Goal: Answer question/provide support

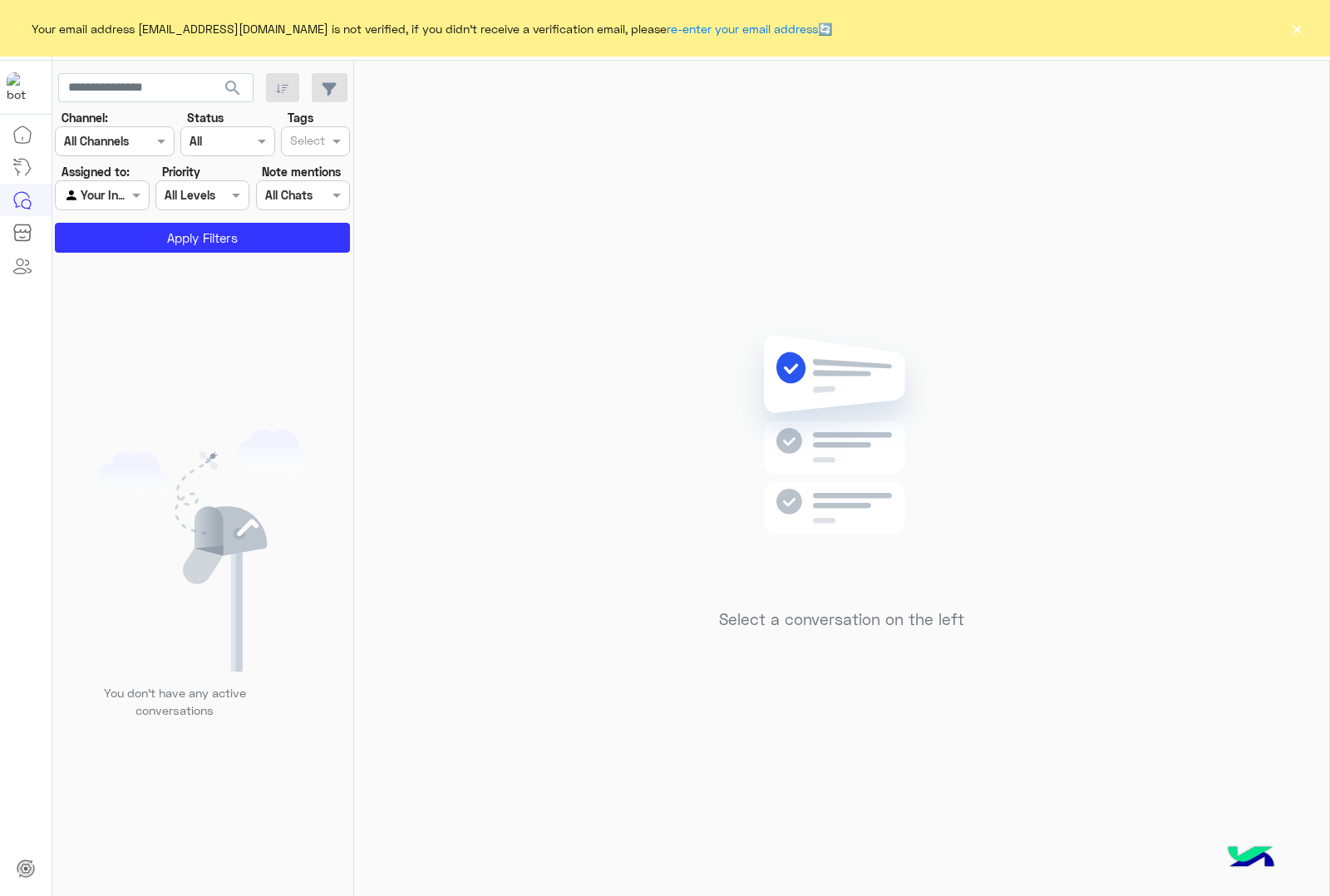
click at [1298, 33] on button "×" at bounding box center [1296, 28] width 17 height 17
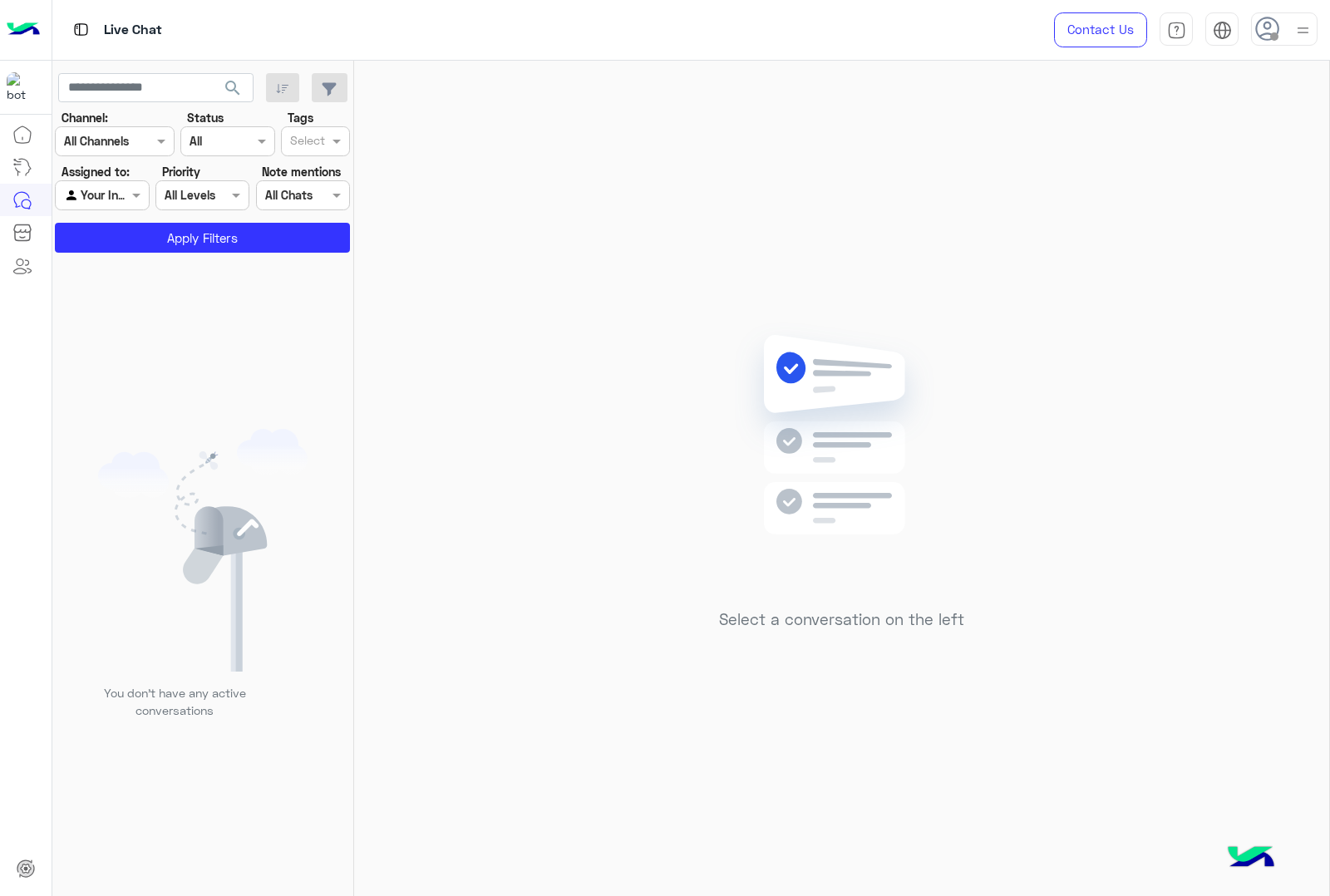
click at [1303, 29] on img at bounding box center [1303, 30] width 21 height 21
click at [1210, 130] on label "Online" at bounding box center [1214, 128] width 181 height 30
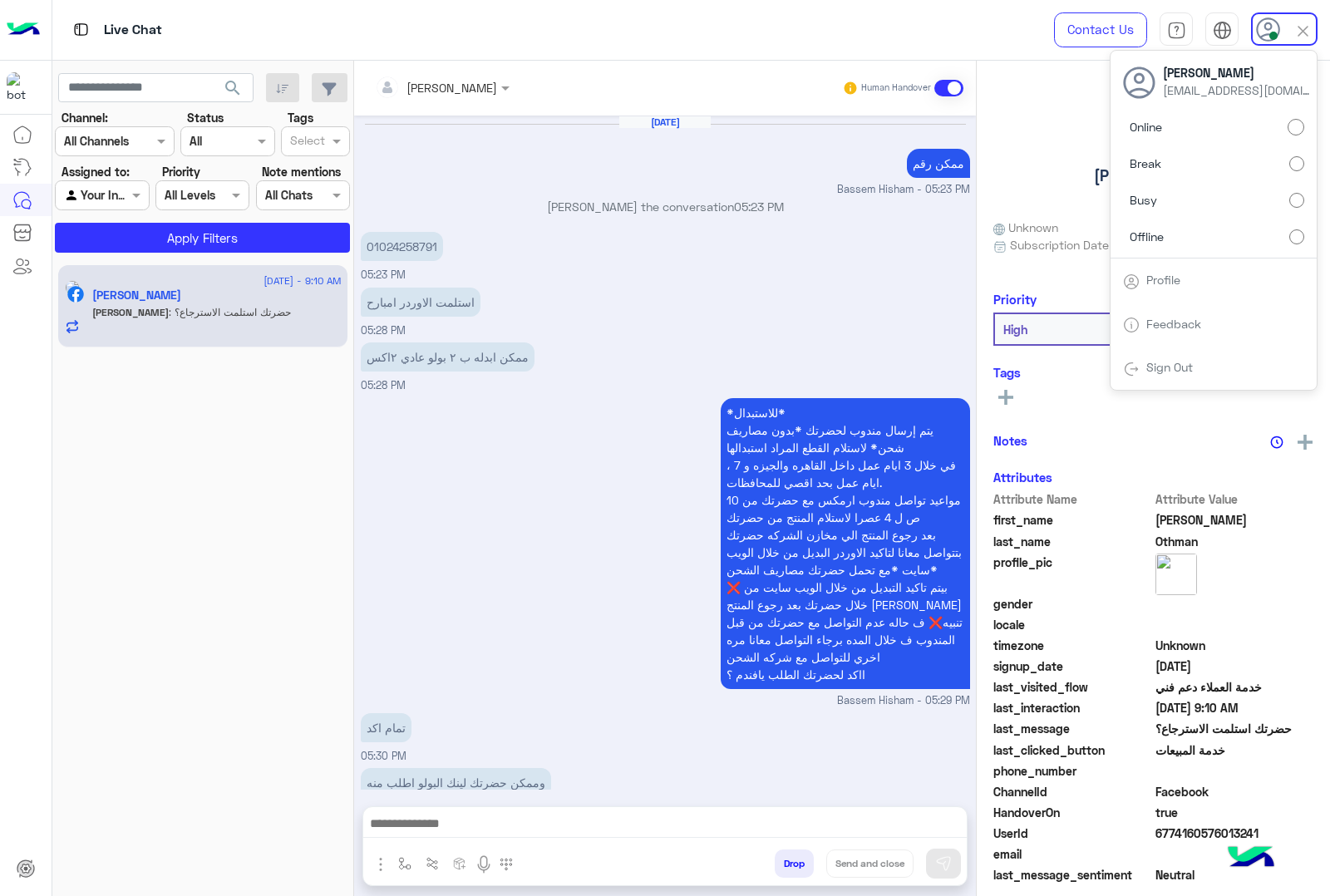
scroll to position [1854, 0]
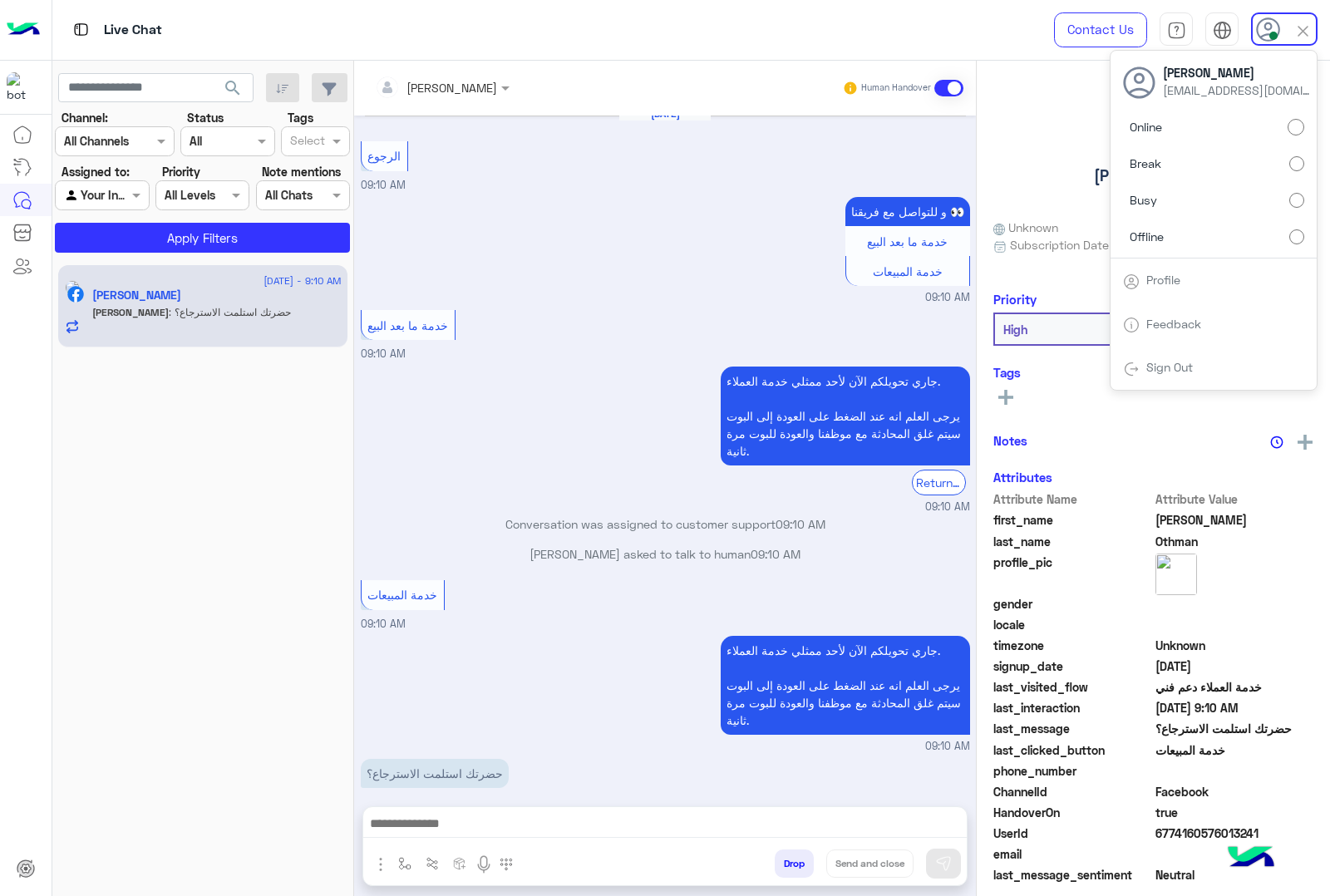
click at [1311, 26] on img at bounding box center [1302, 31] width 19 height 19
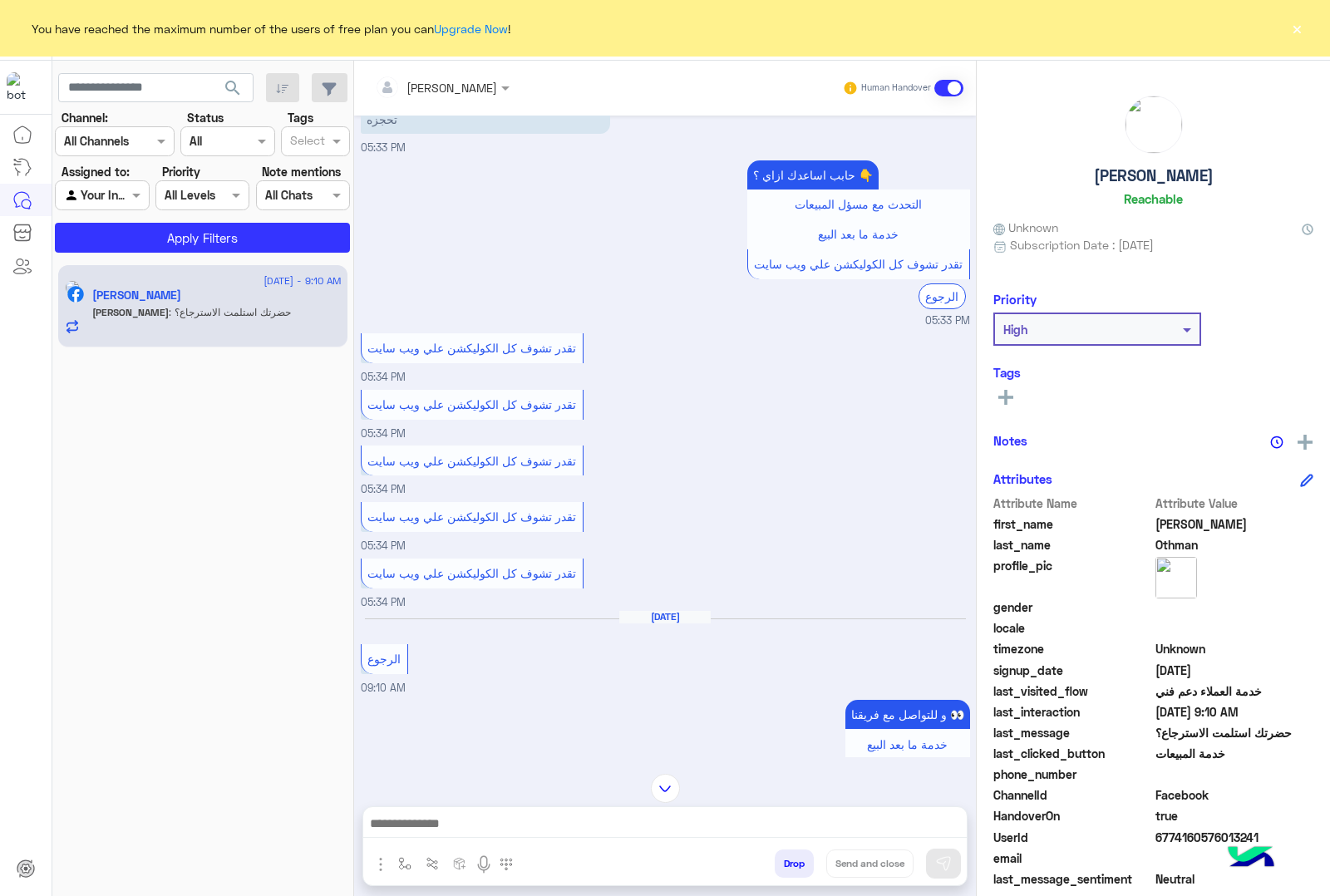
scroll to position [1228, 0]
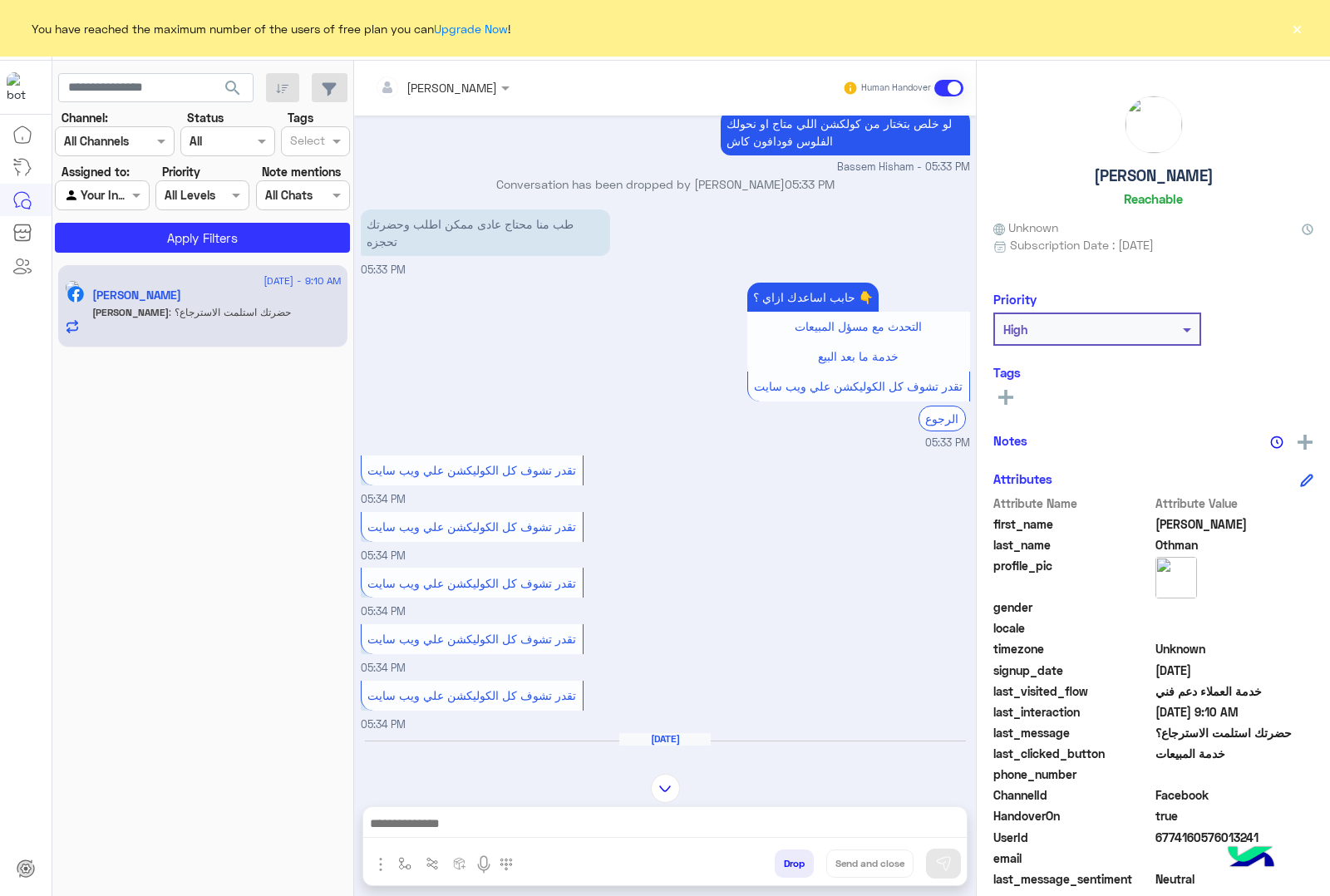
click at [1298, 32] on button "×" at bounding box center [1296, 28] width 17 height 17
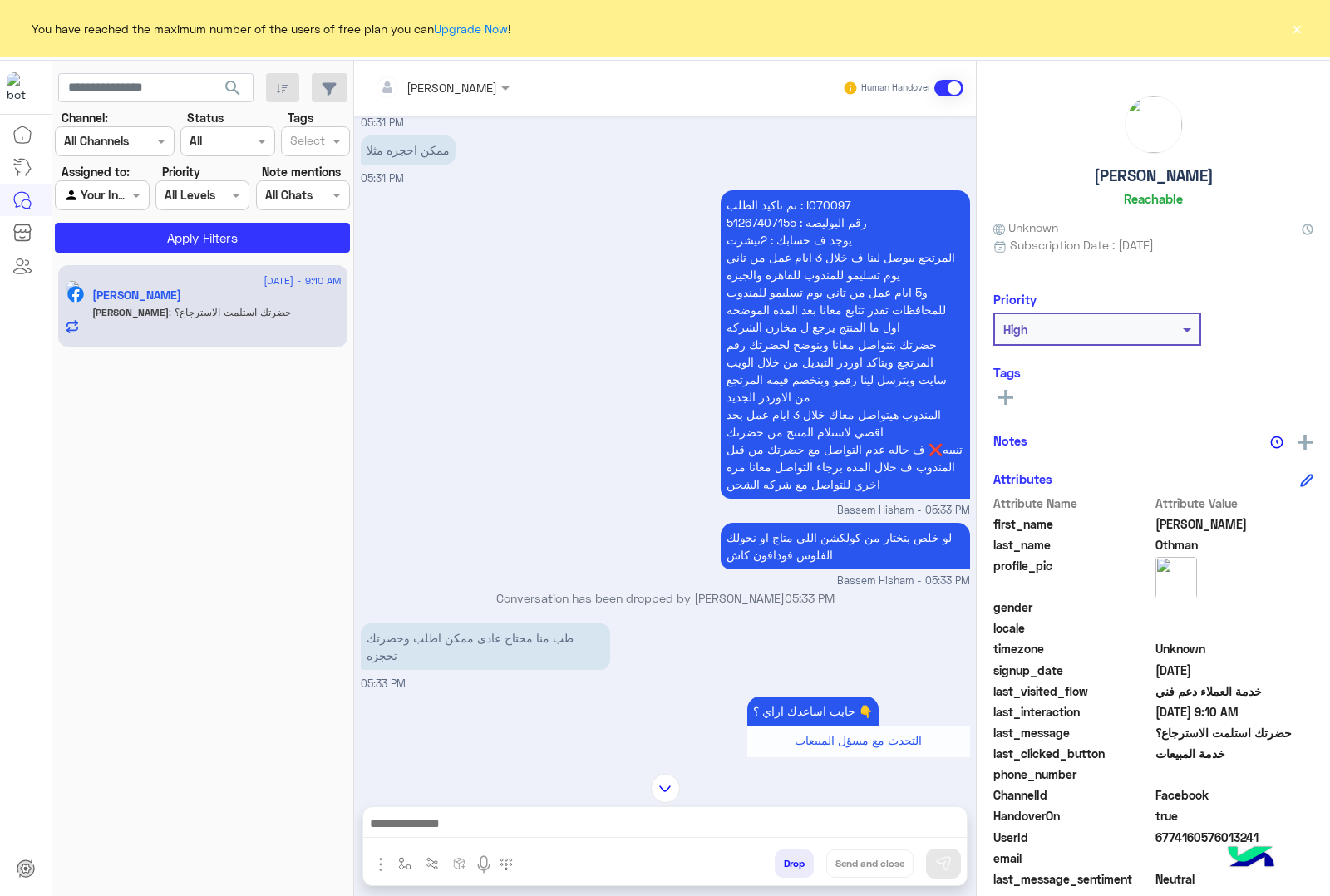
scroll to position [813, 0]
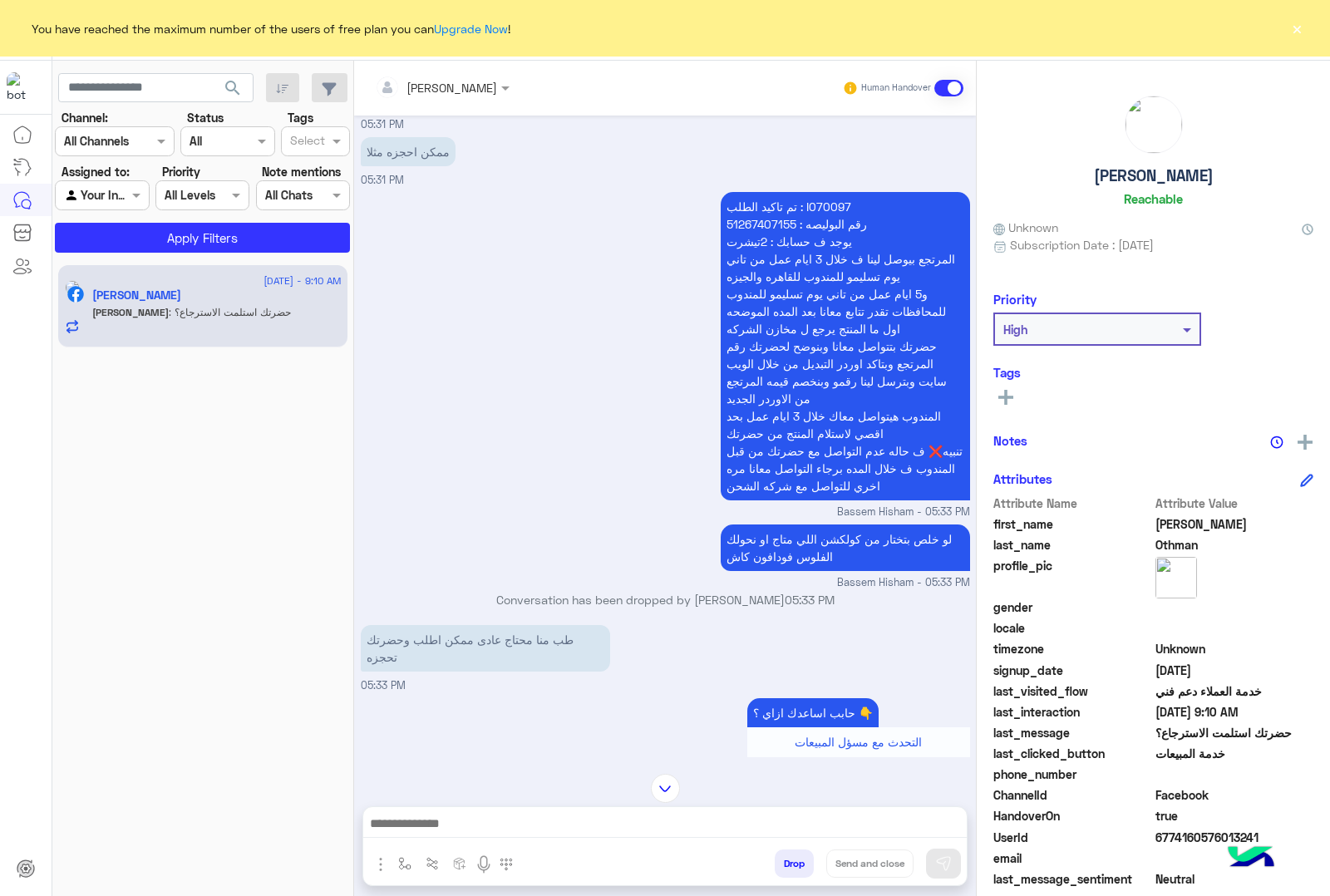
click at [826, 205] on p "تم تاكيد الطلب : I070097 رقم البوليصه : 51267407155 يوجد ف حسابك : 2تيشرت المرت…" at bounding box center [845, 346] width 249 height 308
copy p "I070097"
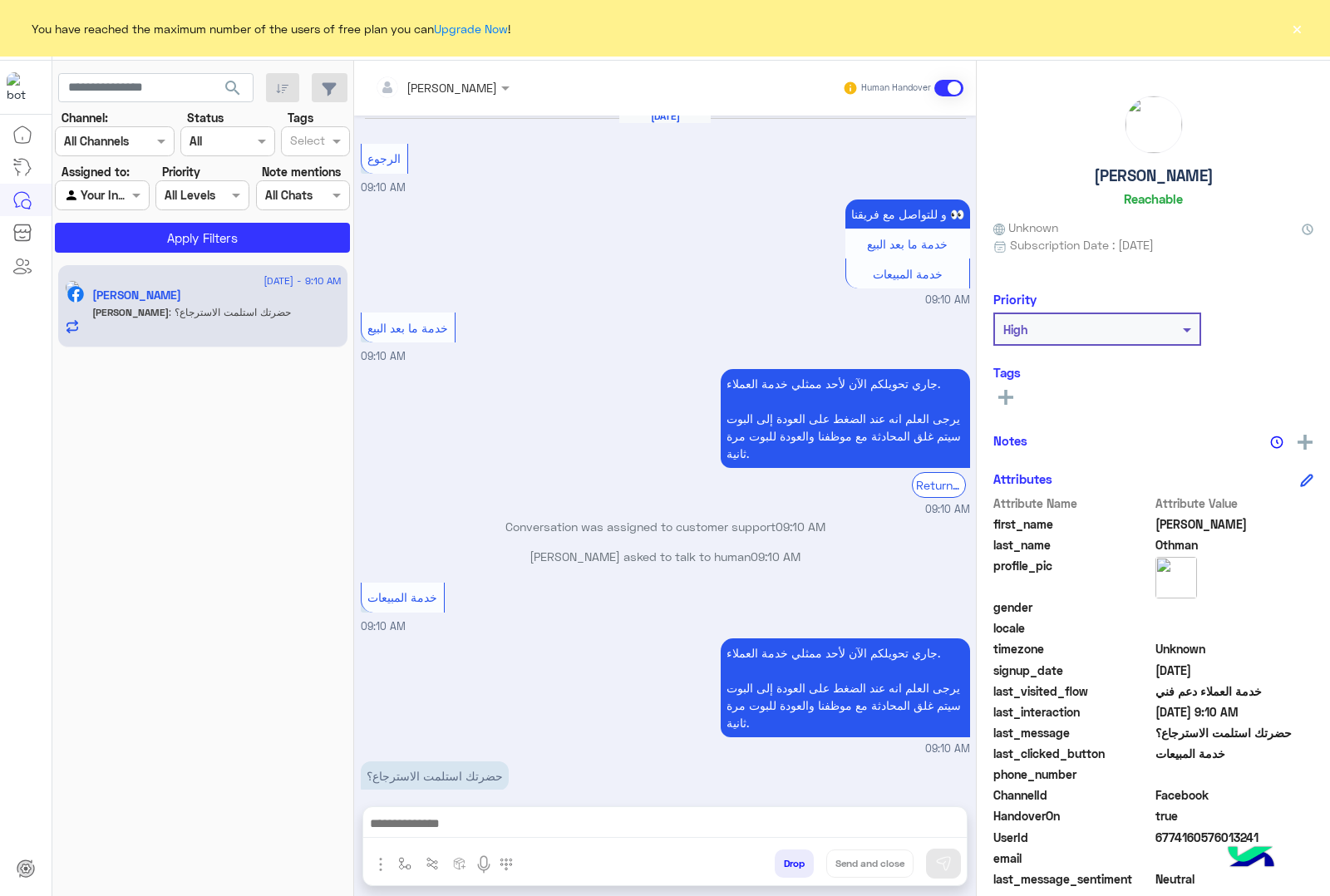
scroll to position [1852, 0]
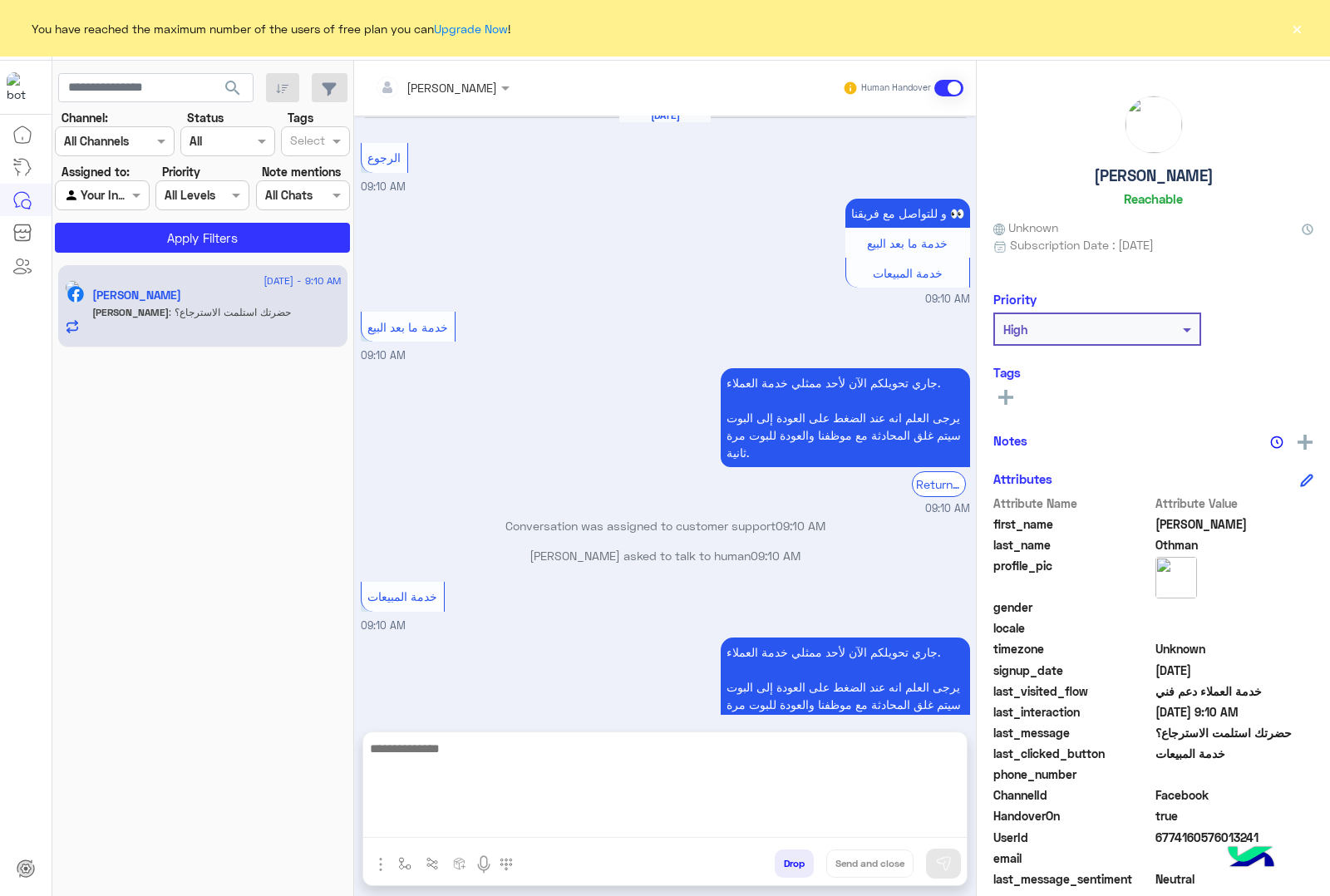
click at [483, 818] on textarea at bounding box center [664, 787] width 603 height 100
type textarea "*"
type textarea "**********"
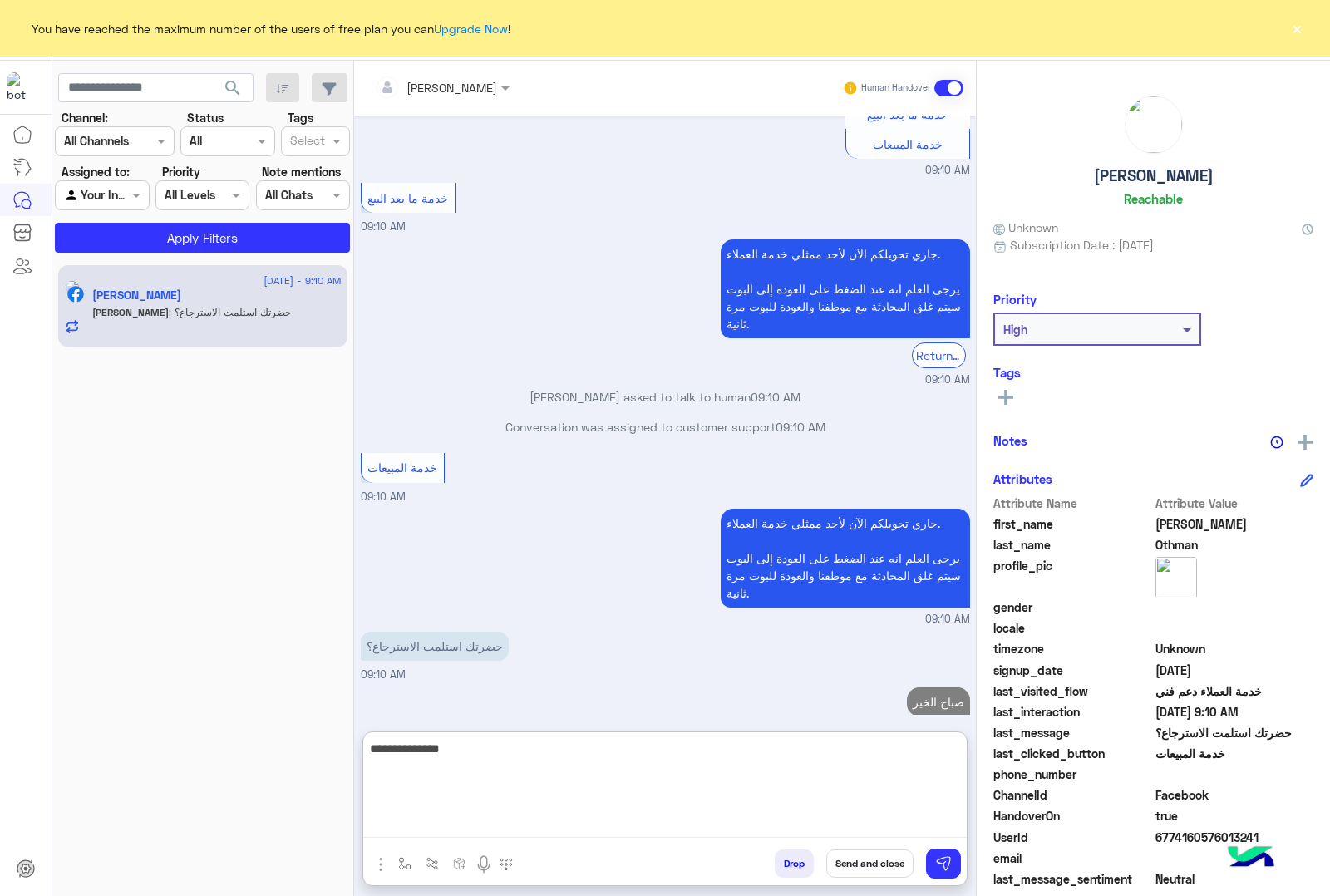
scroll to position [2011, 0]
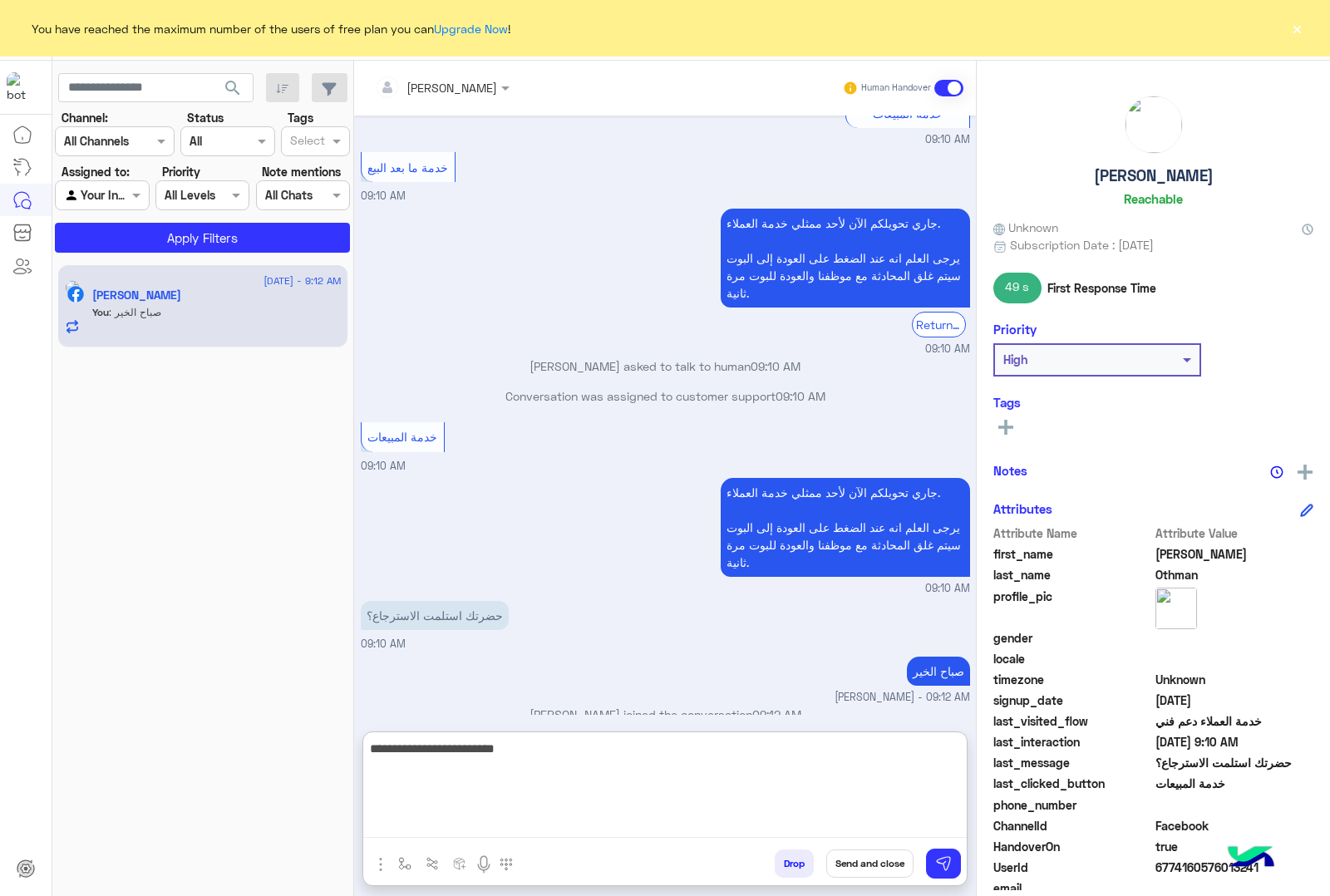
type textarea "**********"
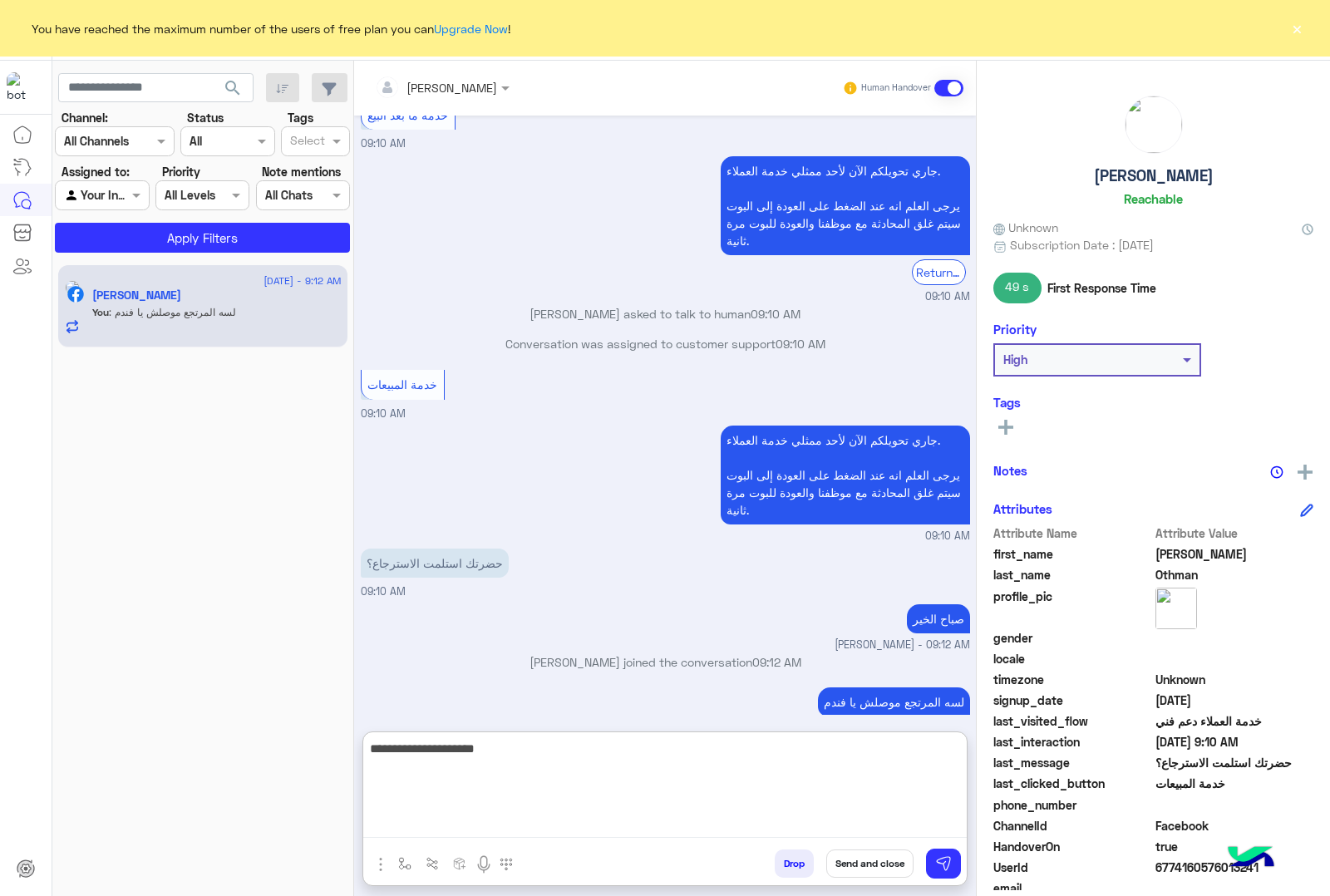
type textarea "**********"
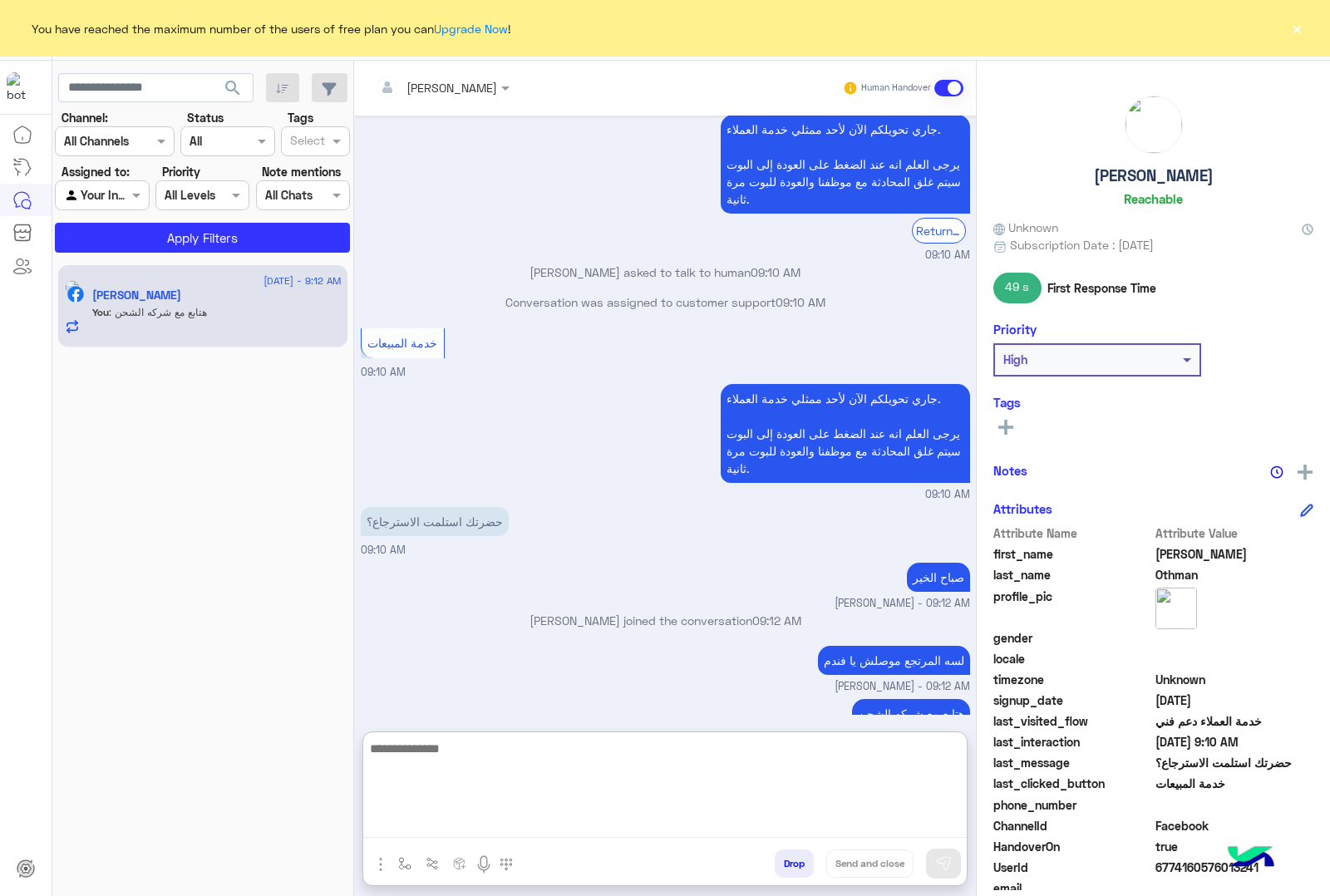
scroll to position [2117, 0]
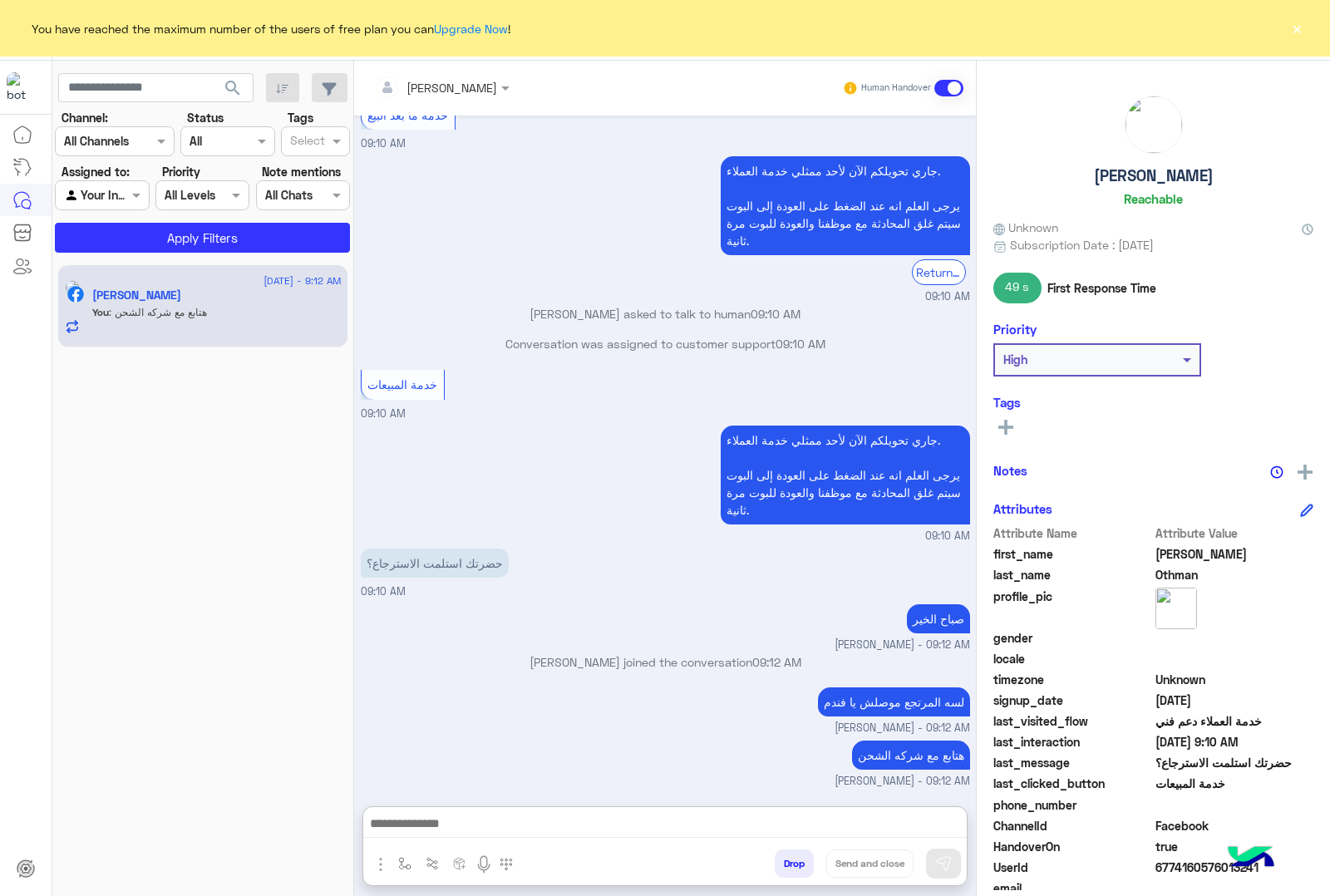
click at [1298, 26] on button "×" at bounding box center [1296, 28] width 17 height 17
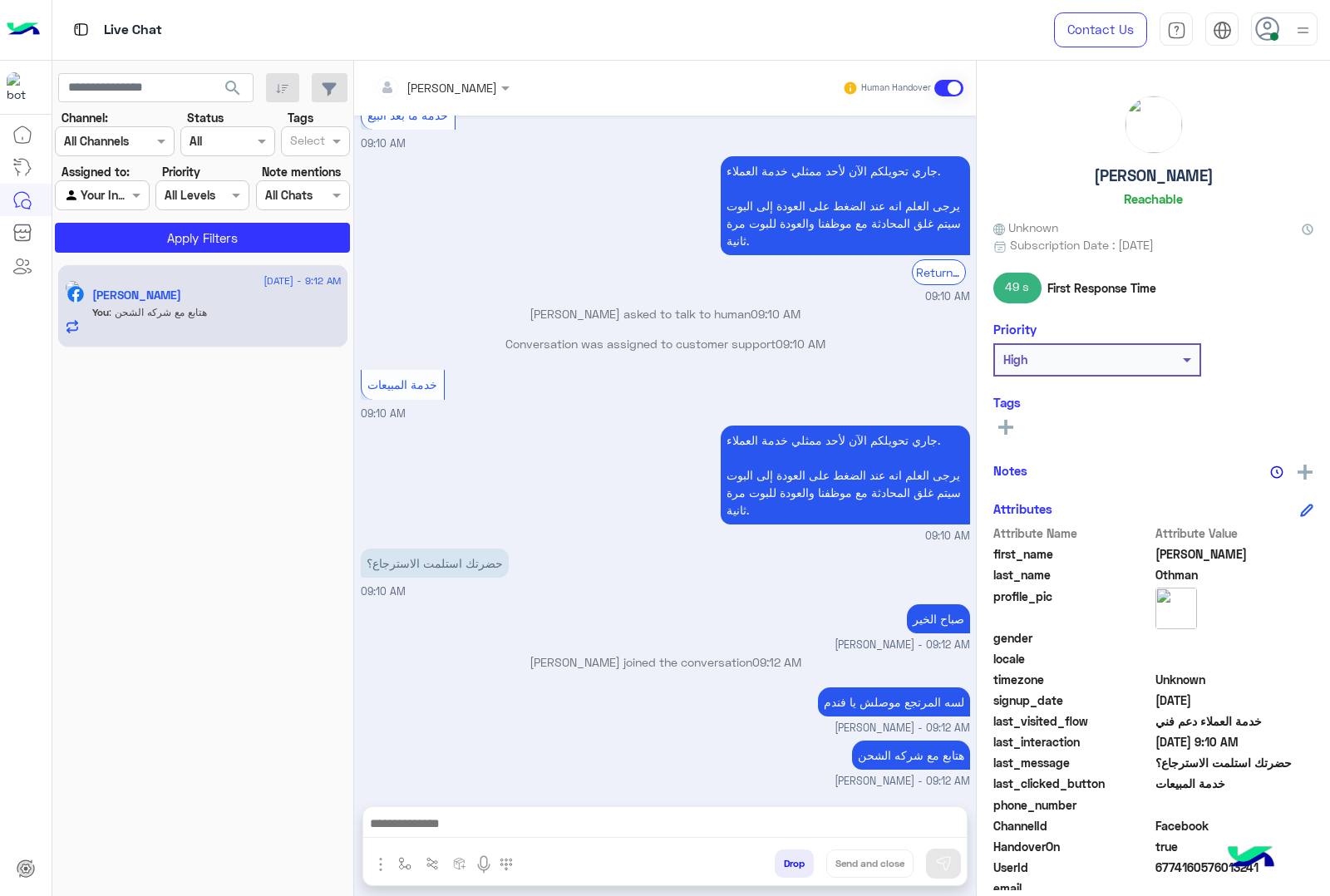
scroll to position [2042, 0]
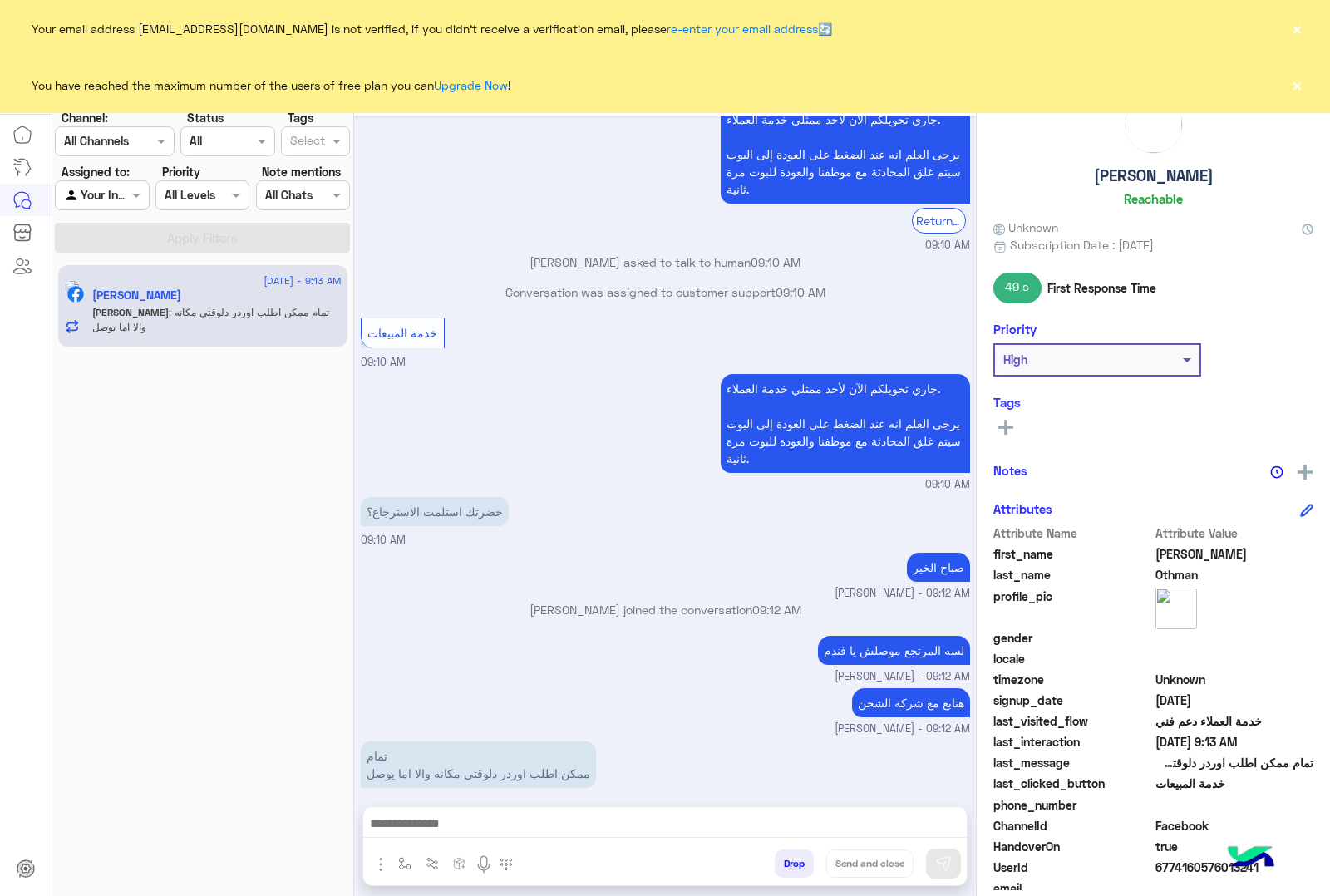
click at [1298, 29] on button "×" at bounding box center [1296, 28] width 17 height 17
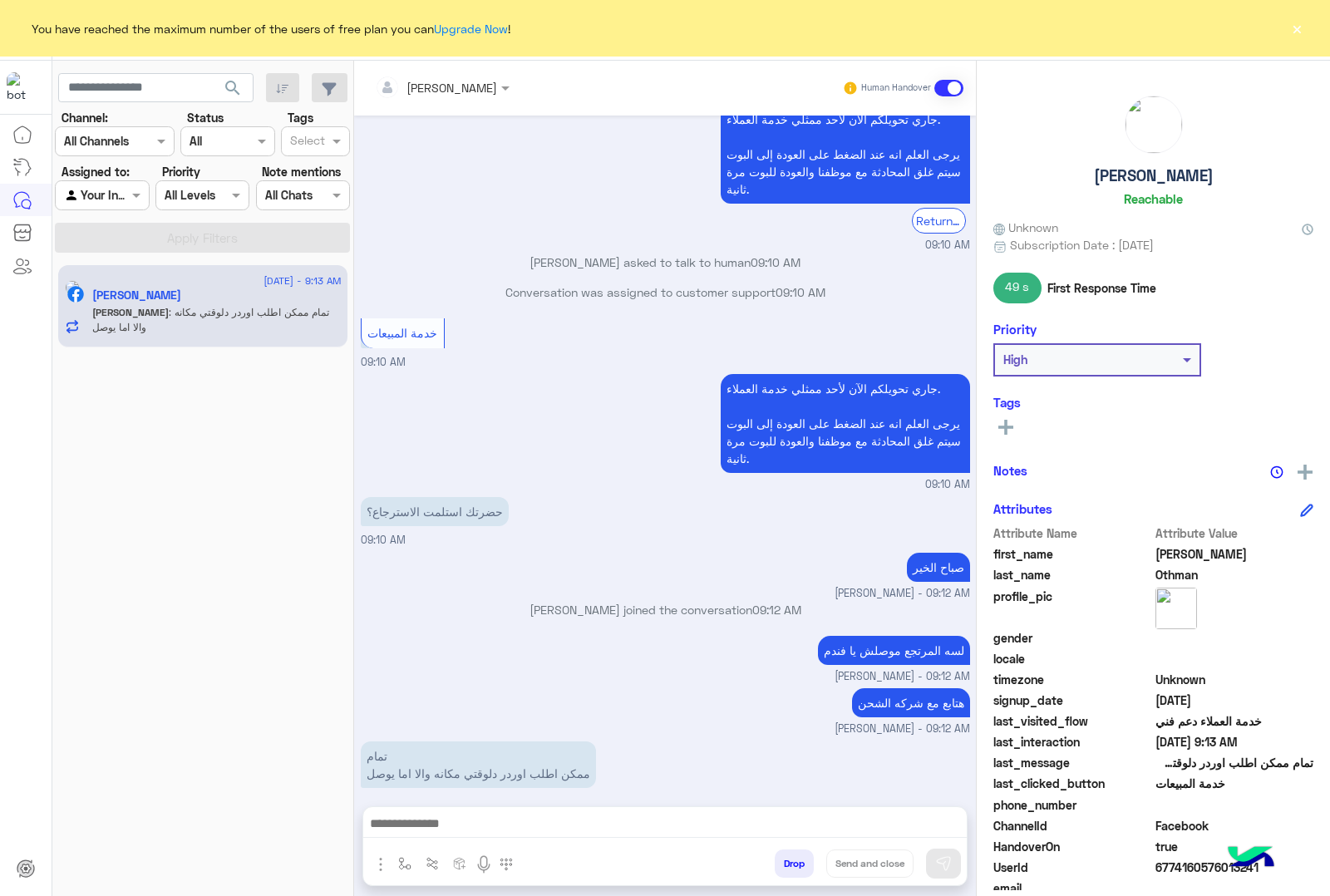
click at [1298, 25] on button "×" at bounding box center [1296, 28] width 17 height 17
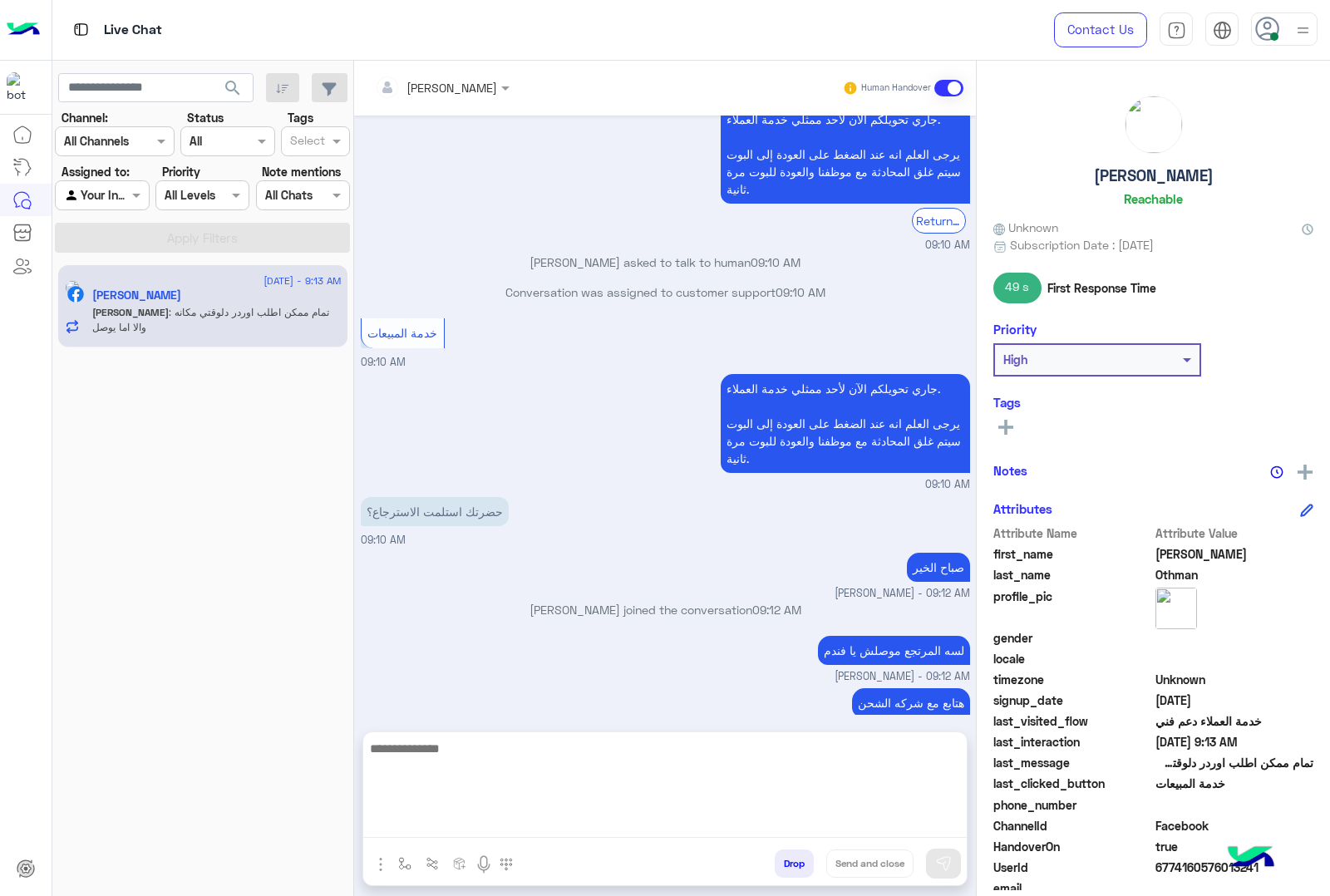
click at [561, 828] on textarea at bounding box center [664, 787] width 603 height 100
type textarea "**********"
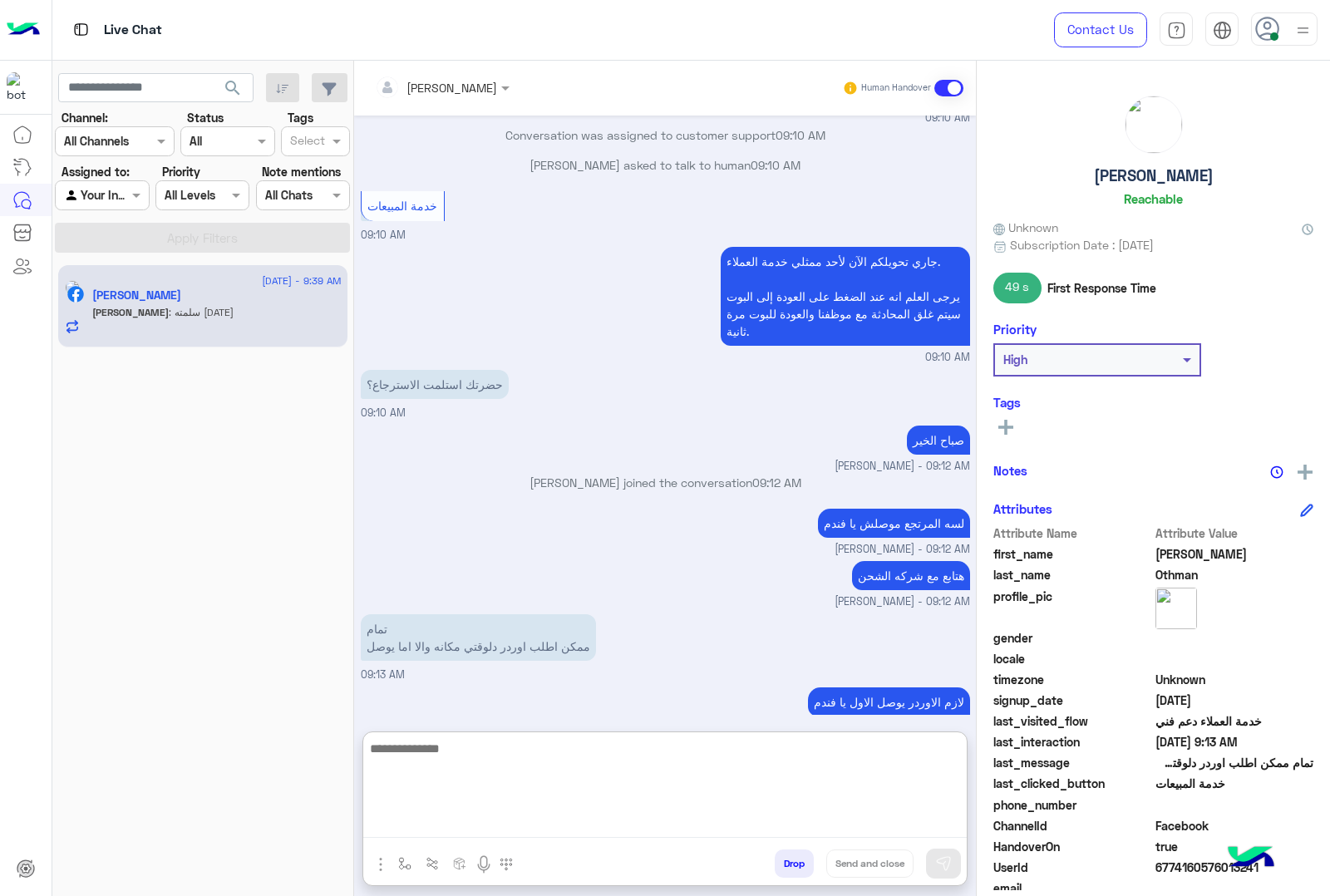
scroll to position [2048, 0]
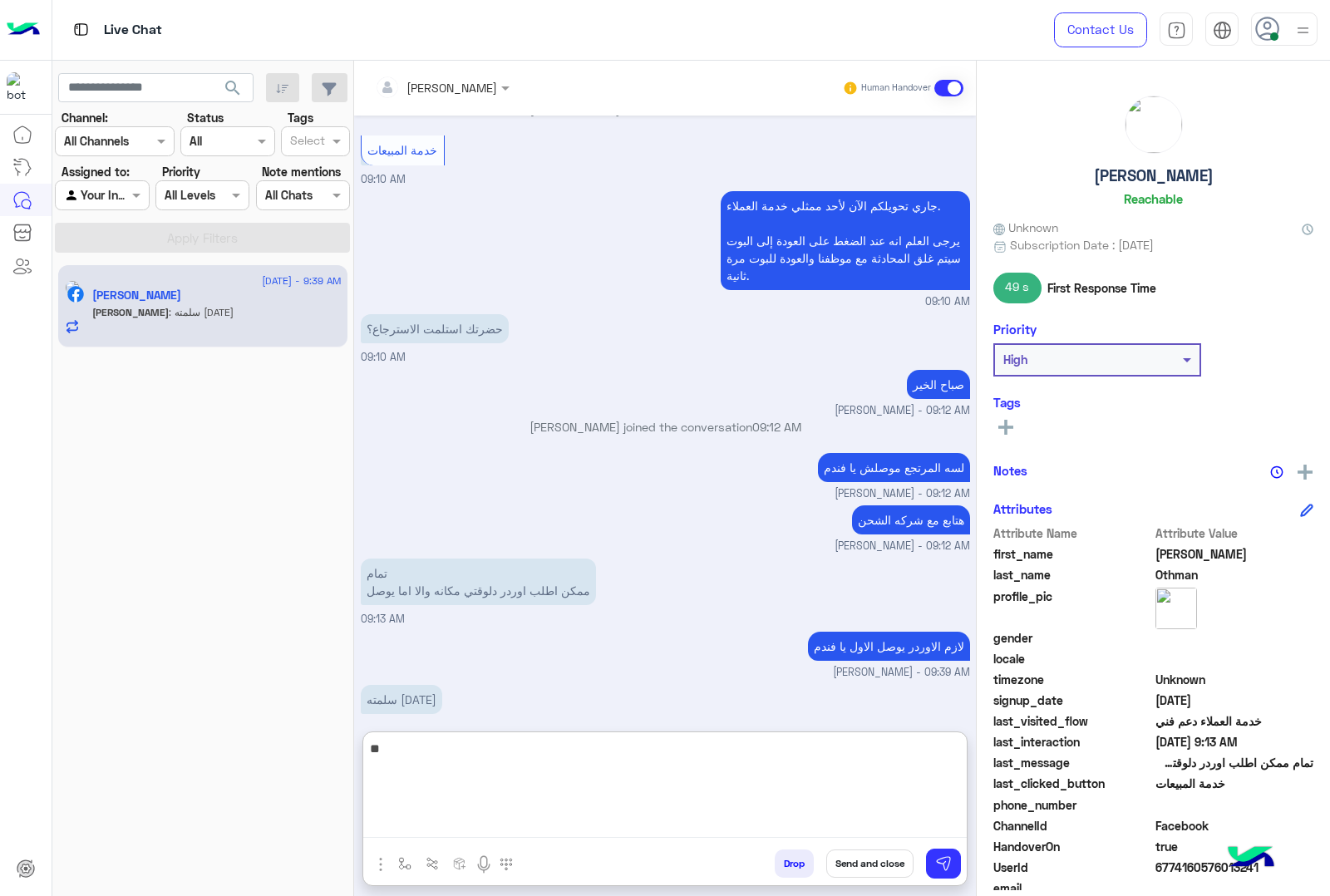
type textarea "*"
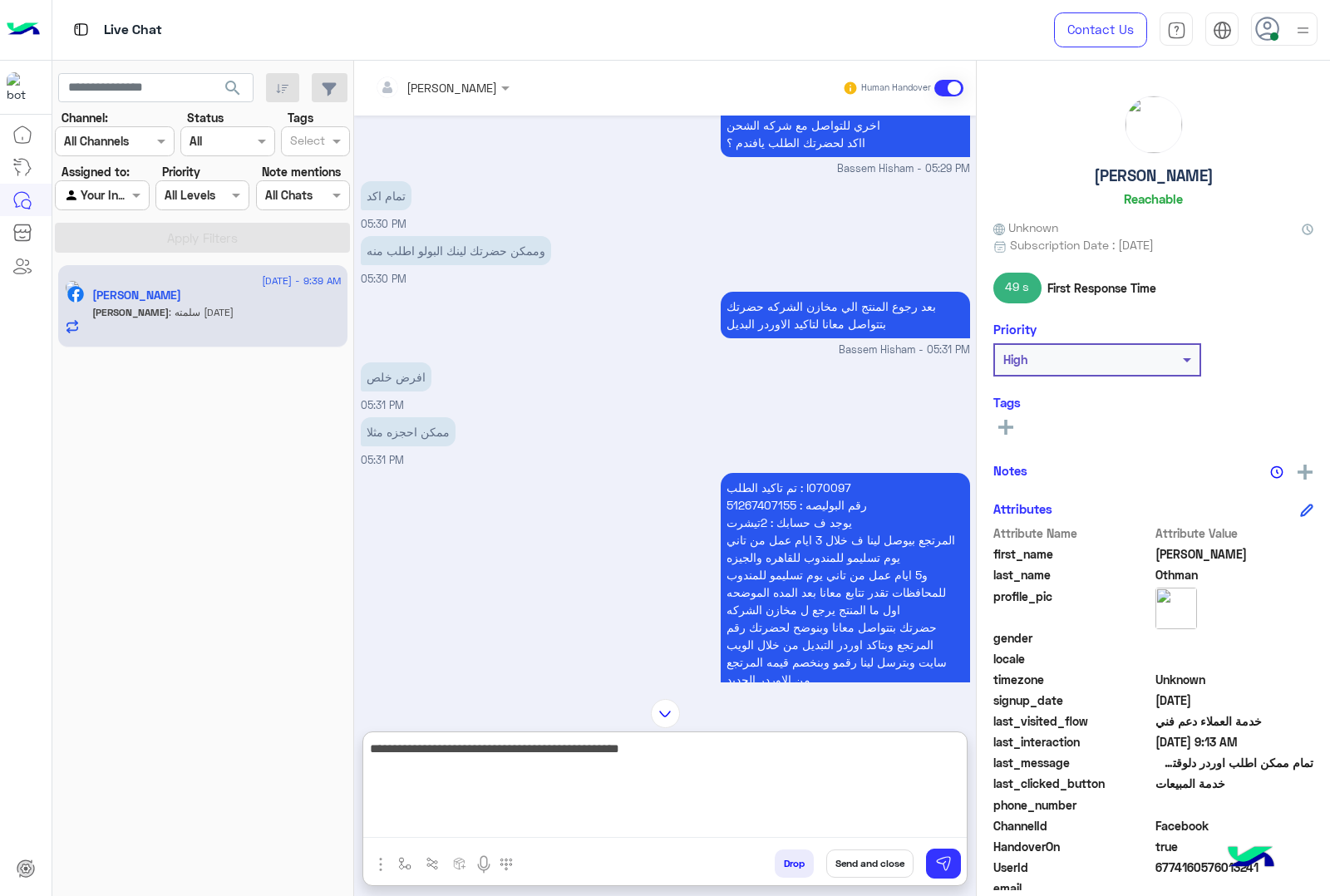
scroll to position [387, 0]
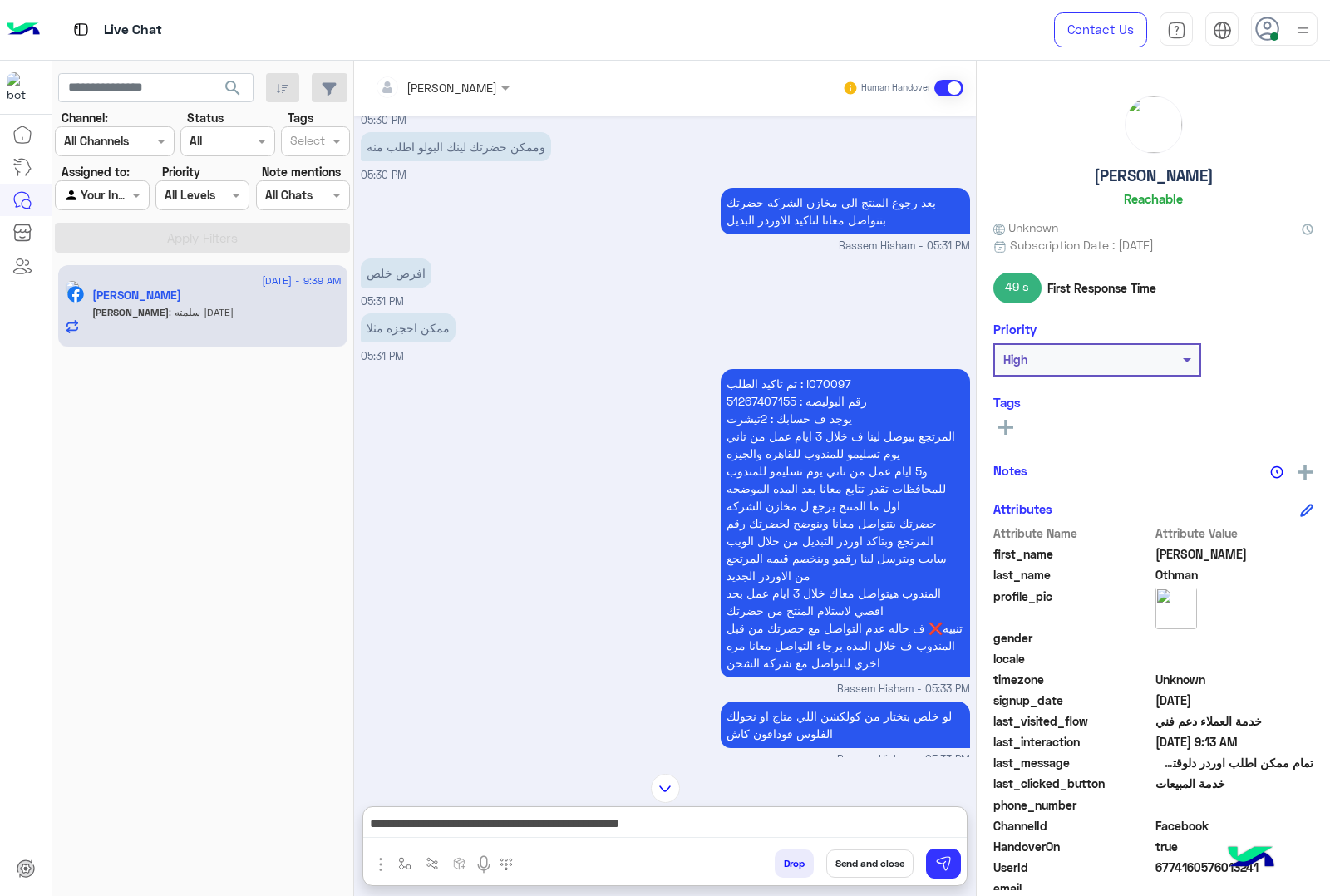
click at [816, 378] on p "تم تاكيد الطلب : I070097 رقم البوليصه : 51267407155 يوجد ف حسابك : 2تيشرت المرت…" at bounding box center [845, 522] width 249 height 308
copy p "I070097"
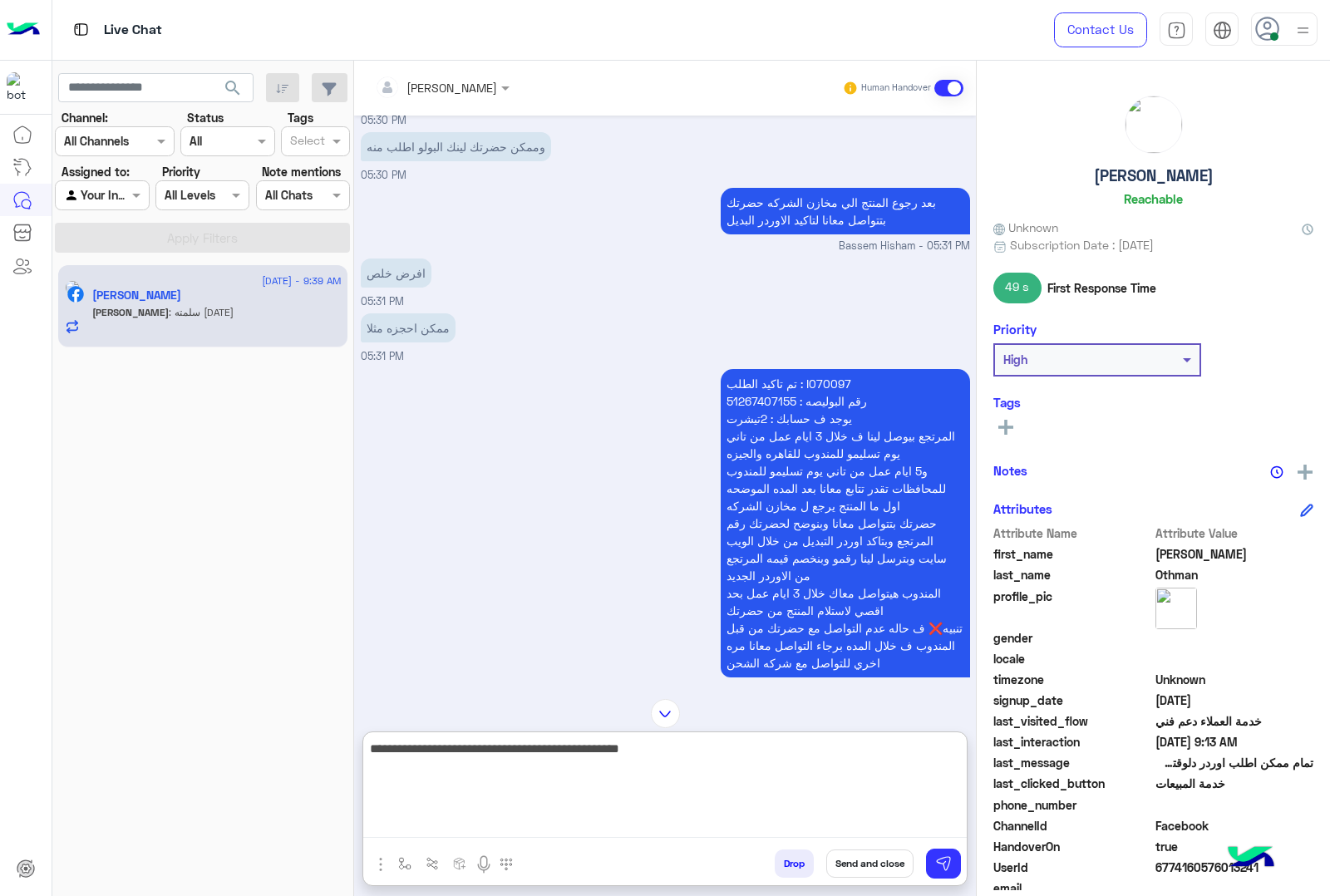
click at [621, 833] on textarea "**********" at bounding box center [664, 787] width 603 height 100
type textarea "**********"
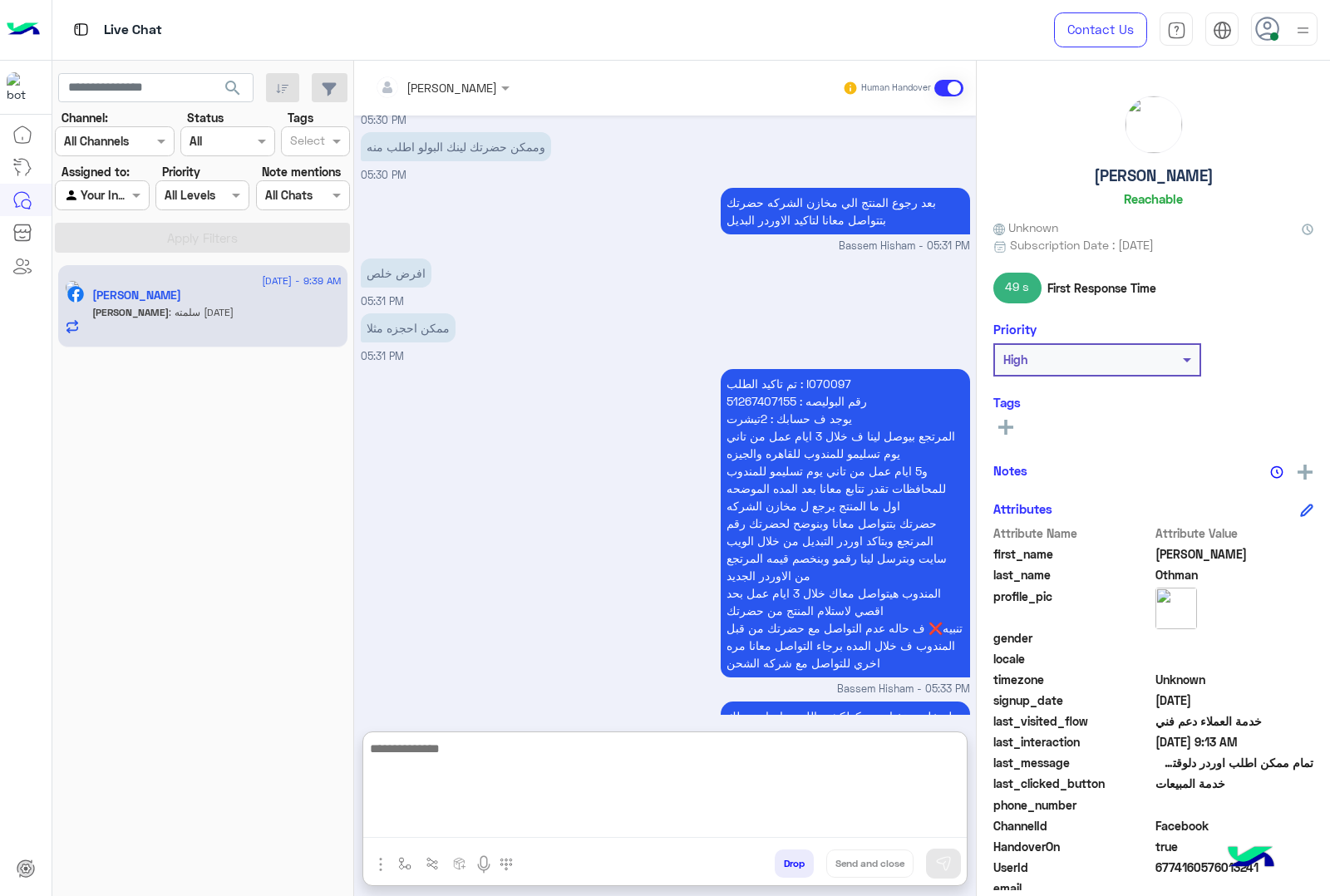
scroll to position [2119, 0]
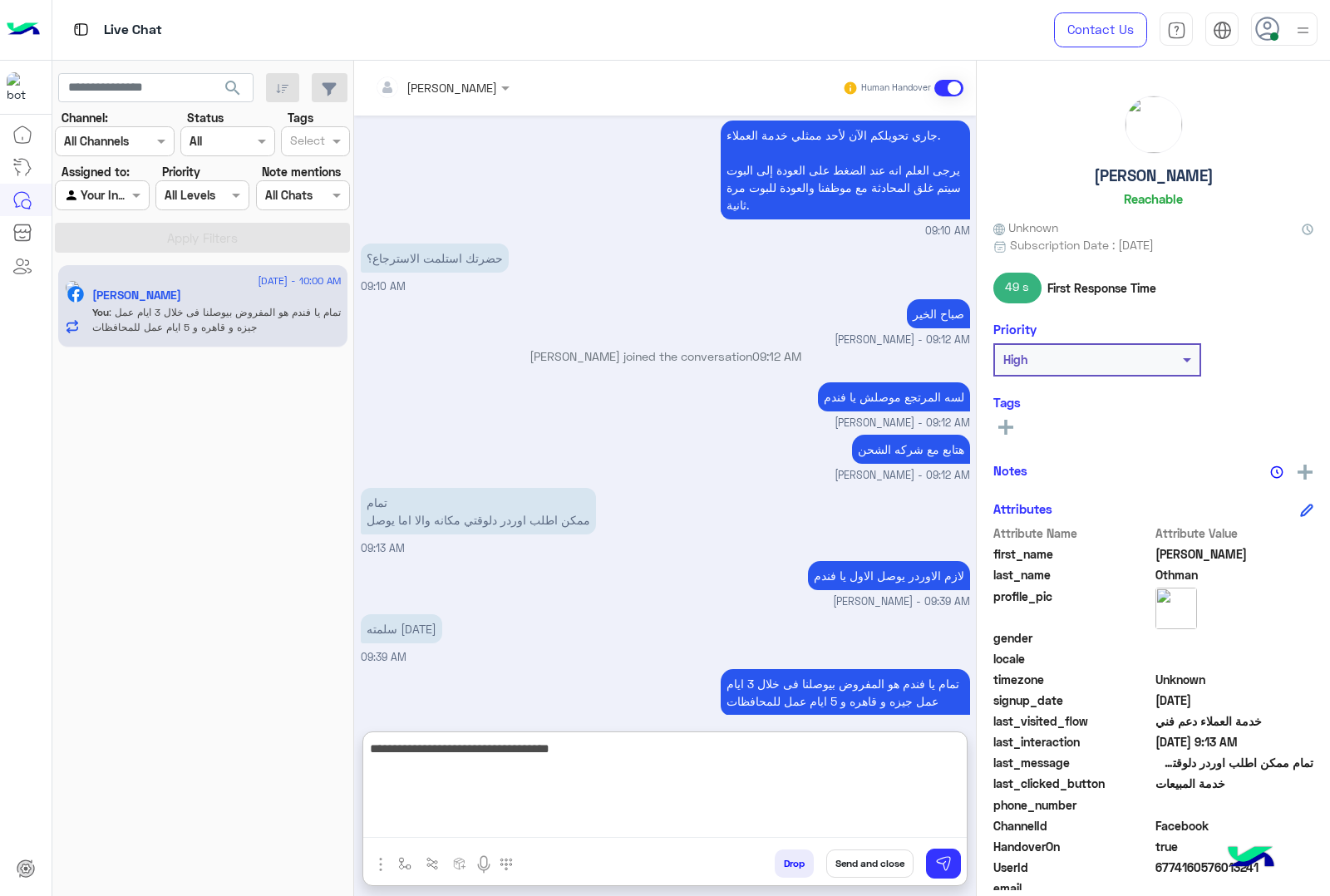
type textarea "**********"
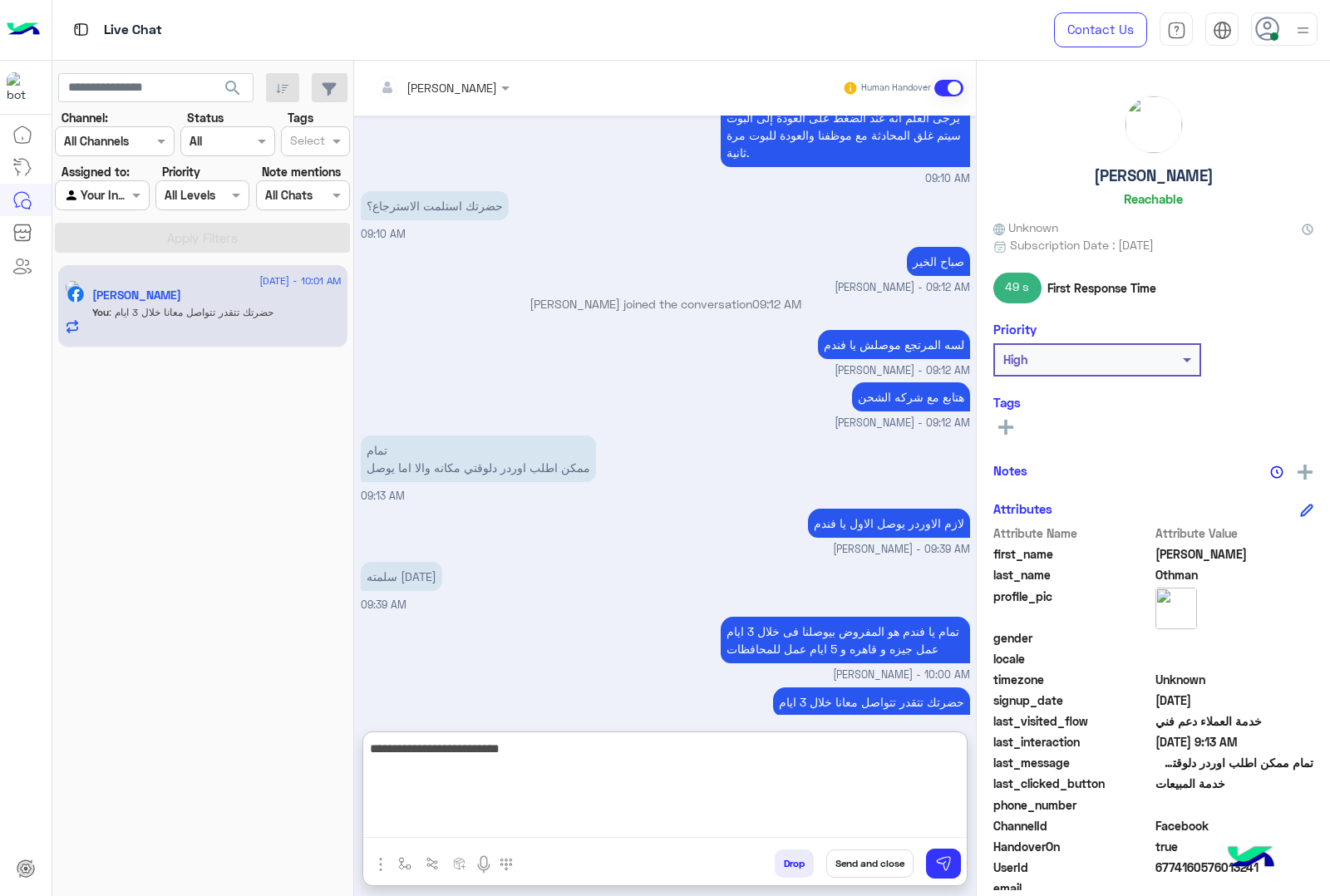
type textarea "**********"
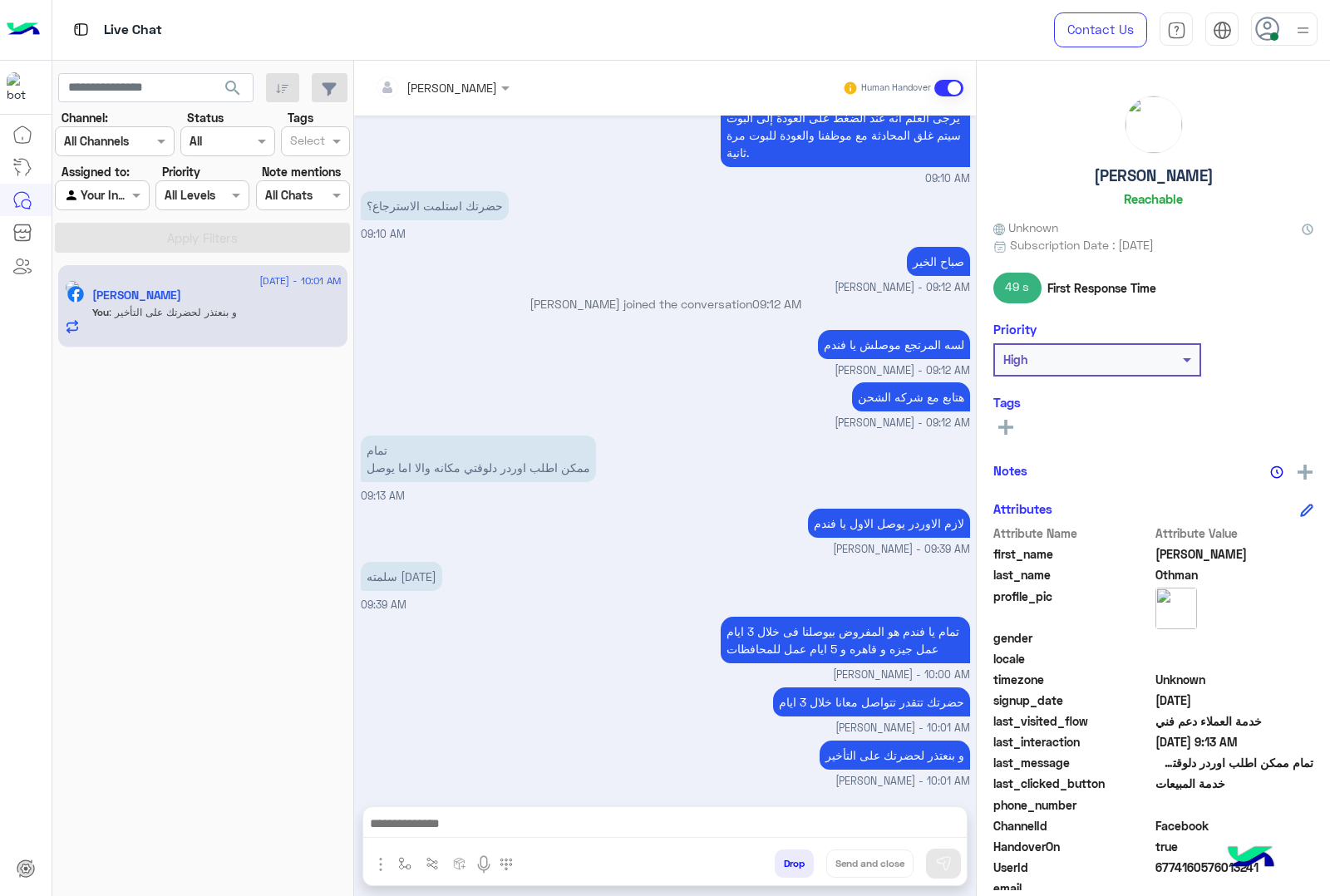
click at [1144, 172] on h5 "[PERSON_NAME]" at bounding box center [1154, 175] width 120 height 19
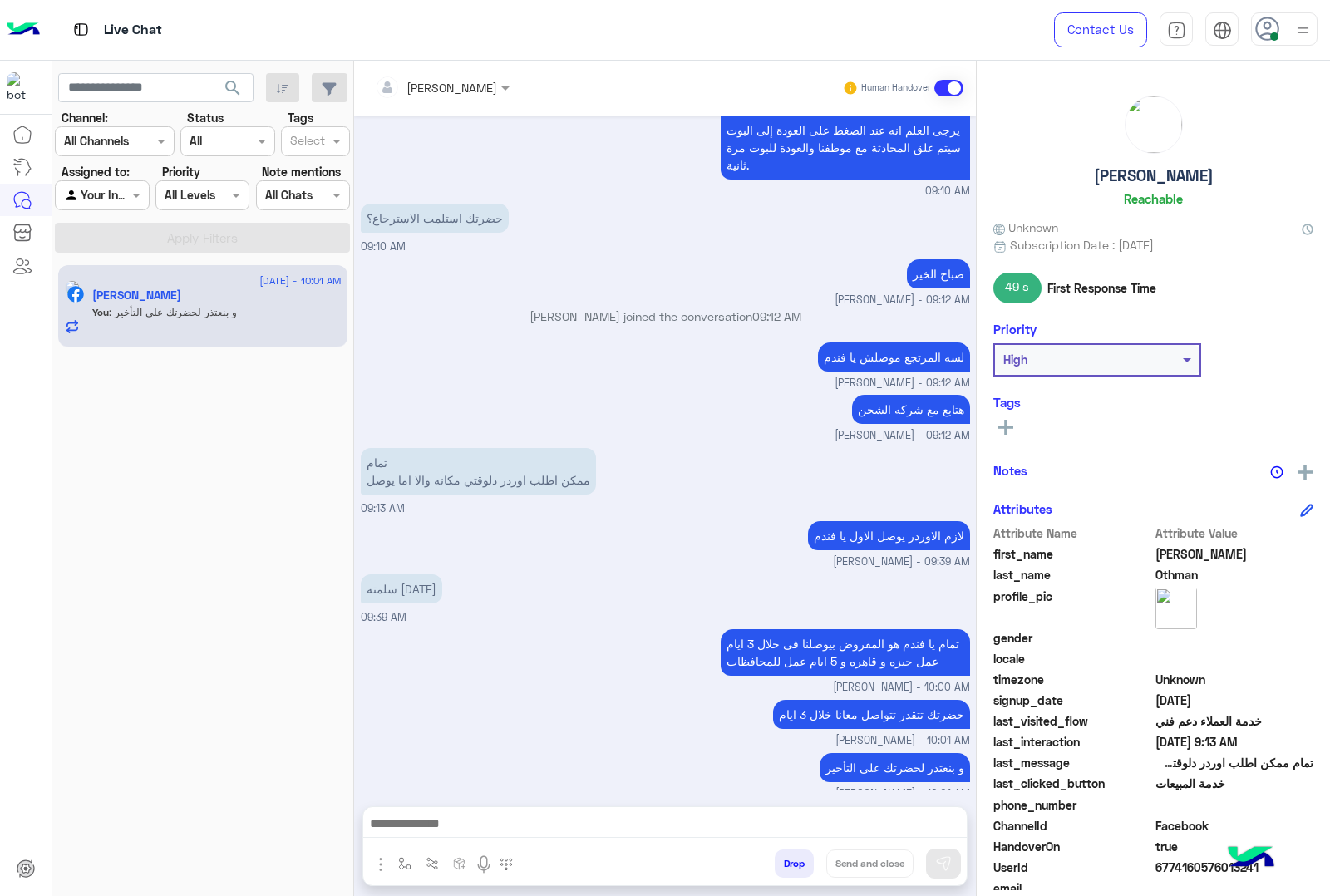
click at [1144, 172] on h5 "[PERSON_NAME]" at bounding box center [1154, 175] width 120 height 19
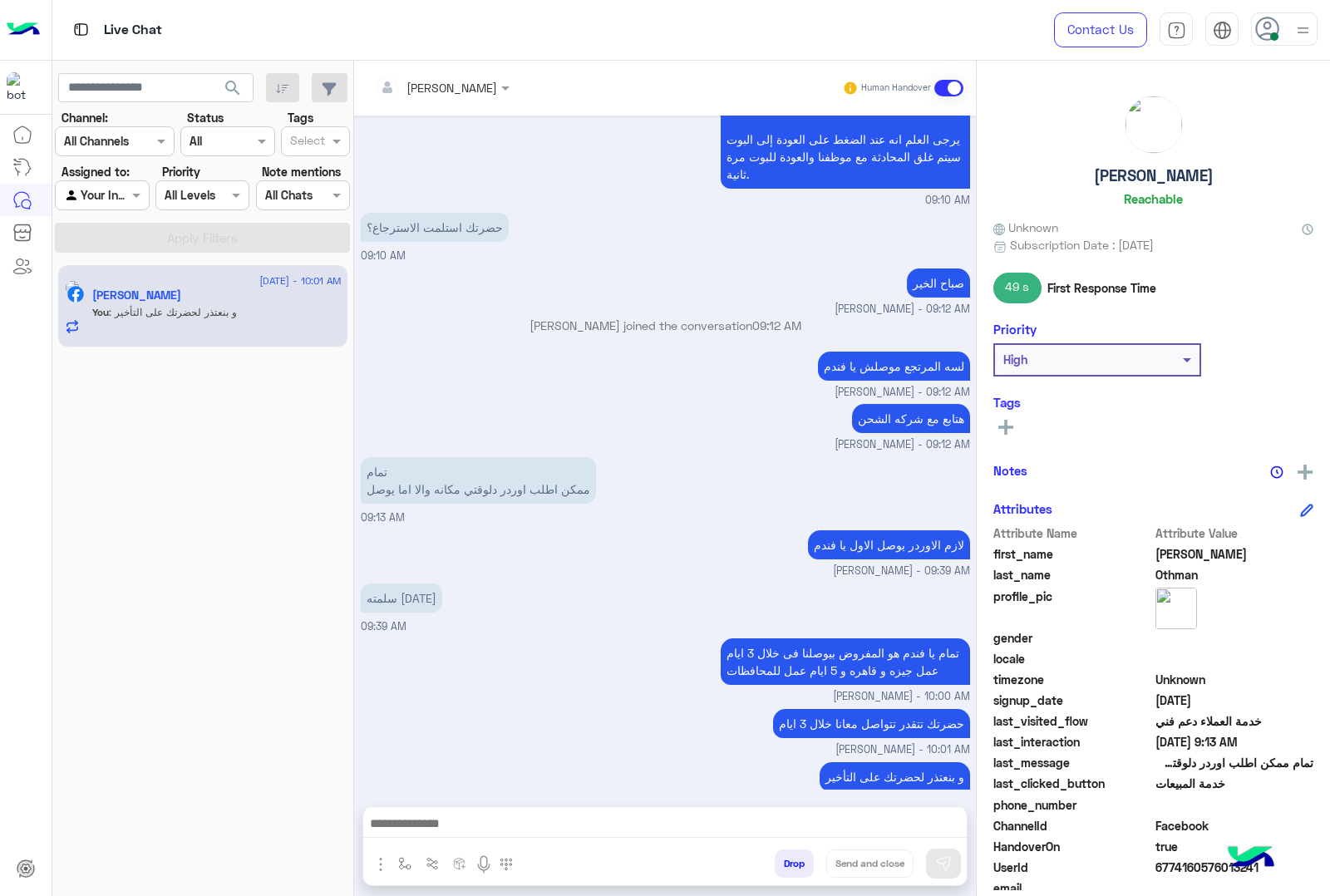
click at [1144, 172] on h5 "[PERSON_NAME]" at bounding box center [1154, 175] width 120 height 19
copy h5 "[PERSON_NAME]"
click at [1181, 871] on span "6774160576013241" at bounding box center [1234, 867] width 159 height 18
click at [1181, 870] on div "Attribute Name Attribute Value first_name [PERSON_NAME] last_name Othman profil…" at bounding box center [1153, 733] width 320 height 418
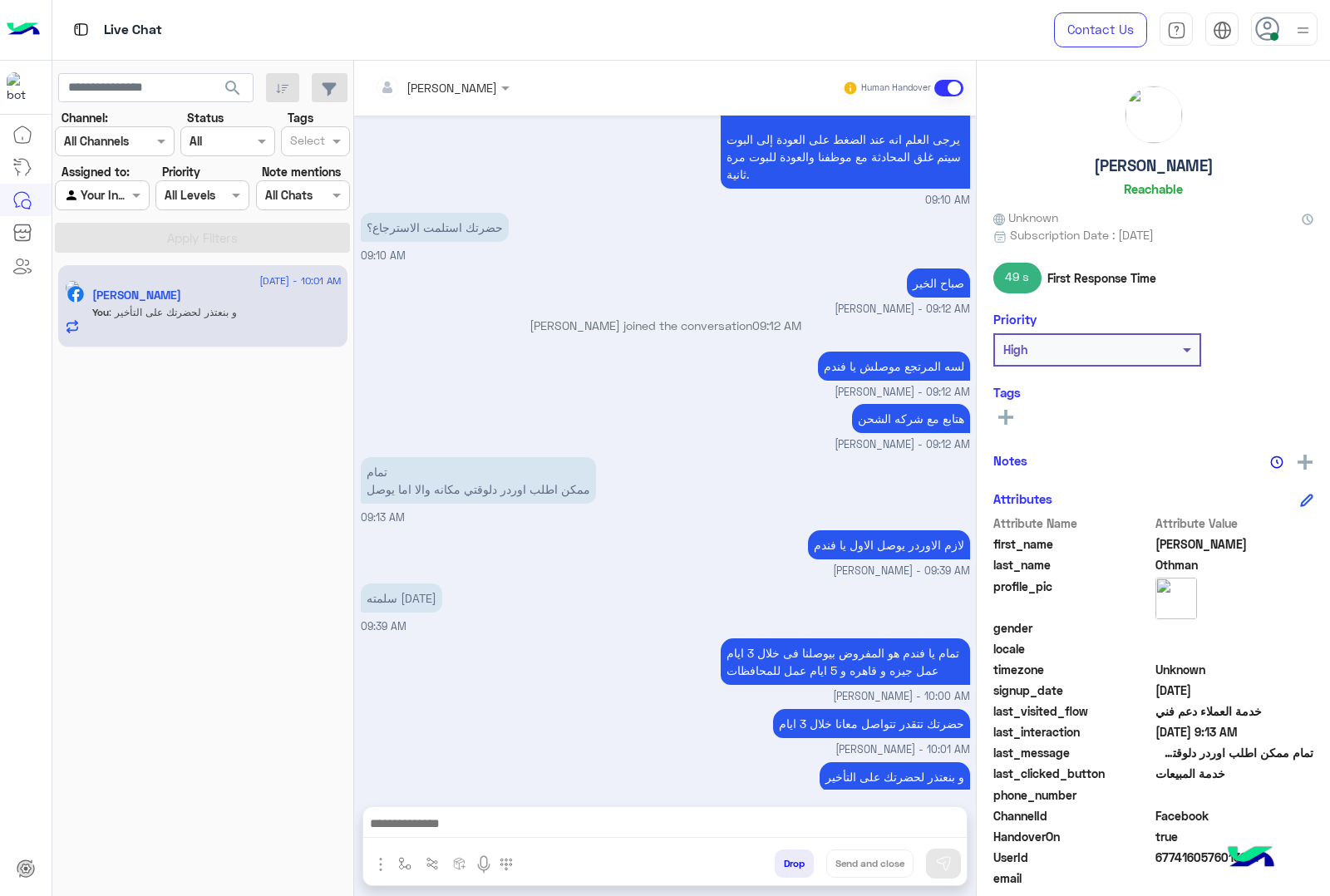
click at [1181, 870] on span at bounding box center [1234, 878] width 159 height 18
click at [1178, 866] on div "UserId 6774160576013241" at bounding box center [1153, 858] width 320 height 21
click at [1173, 856] on span "6774160576013241" at bounding box center [1234, 857] width 159 height 18
copy span "6774160576013241"
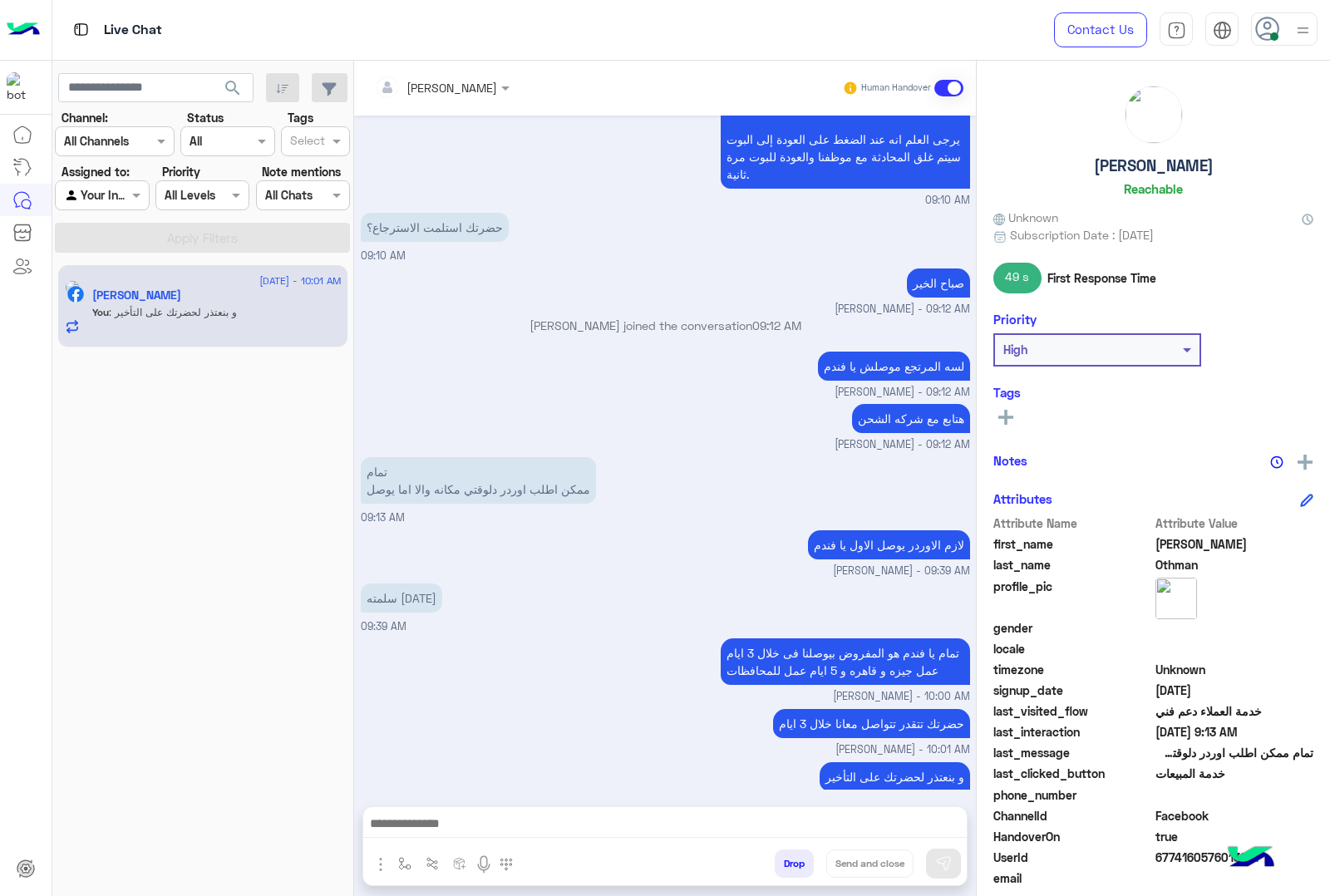
click at [646, 412] on div "هتابع مع شركه الشحن [PERSON_NAME] - 09:12 AM" at bounding box center [665, 426] width 609 height 53
